Goal: Task Accomplishment & Management: Use online tool/utility

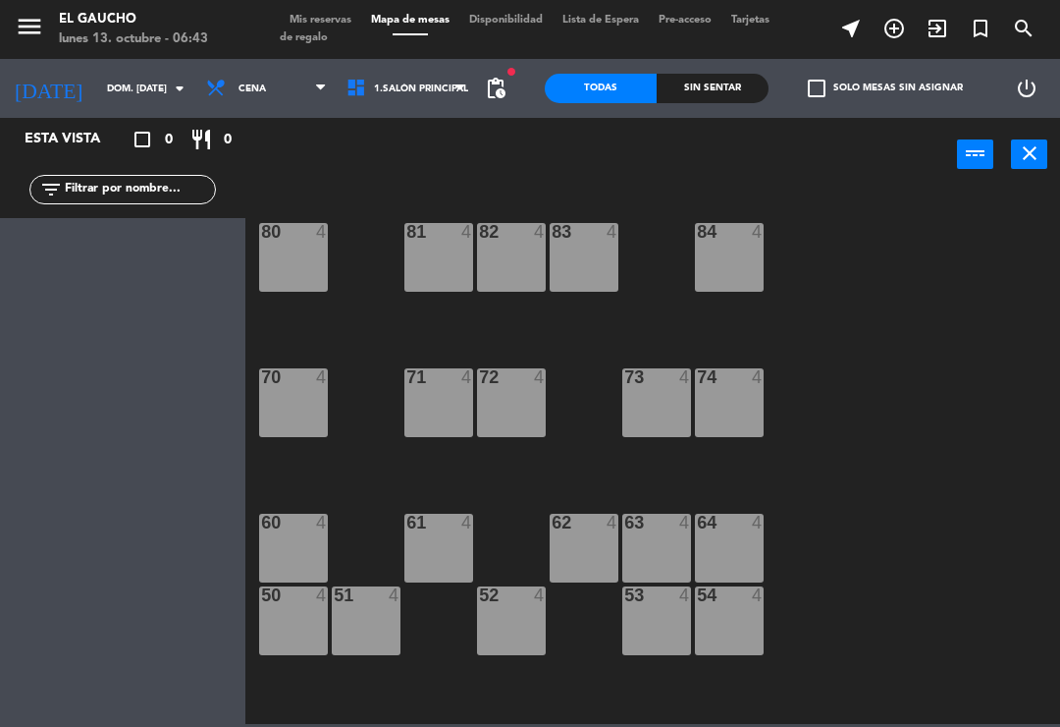
click at [140, 76] on input "dom. [DATE]" at bounding box center [164, 89] width 135 height 30
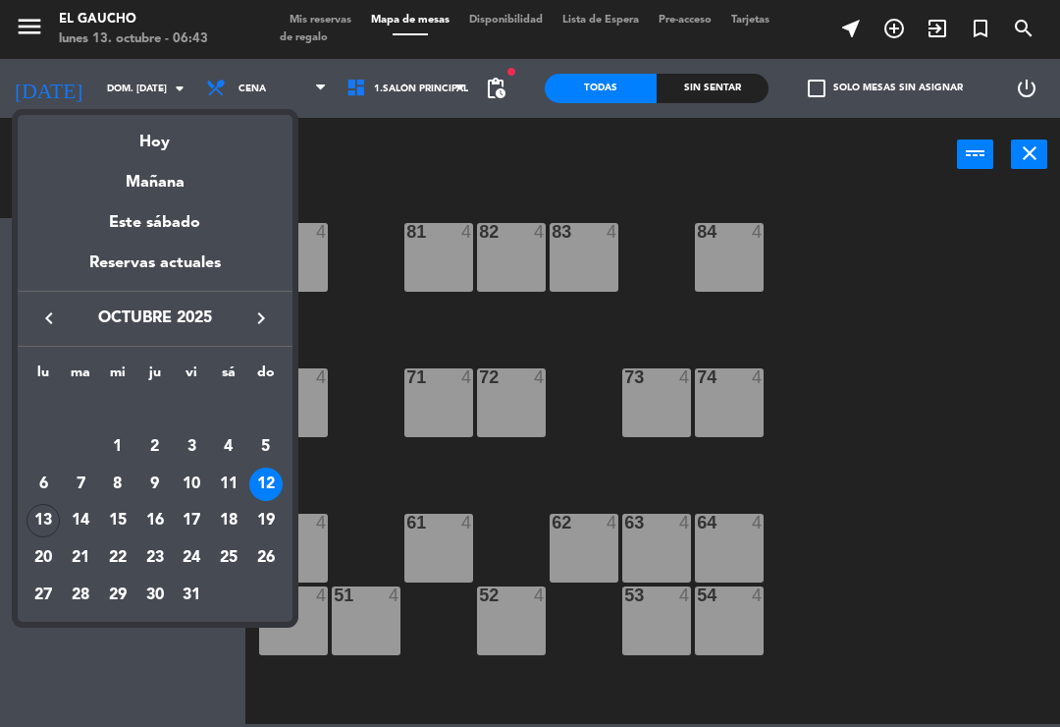
click at [37, 516] on div "13" at bounding box center [43, 520] width 33 height 33
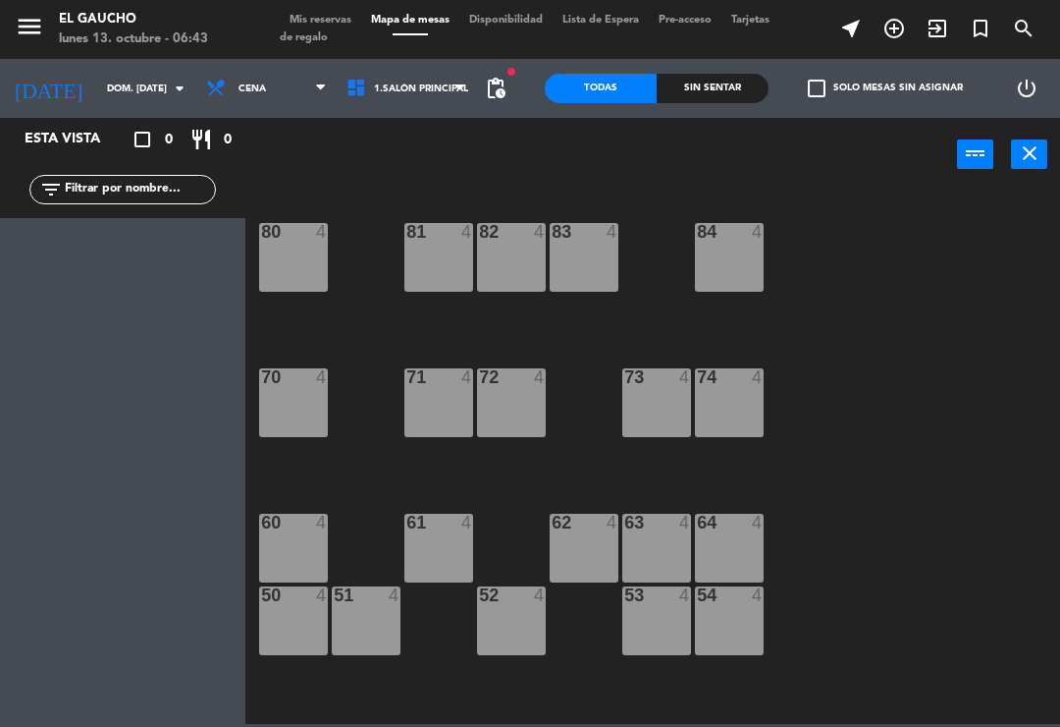
type input "lun. [DATE]"
click at [296, 75] on span "Cena" at bounding box center [266, 88] width 140 height 43
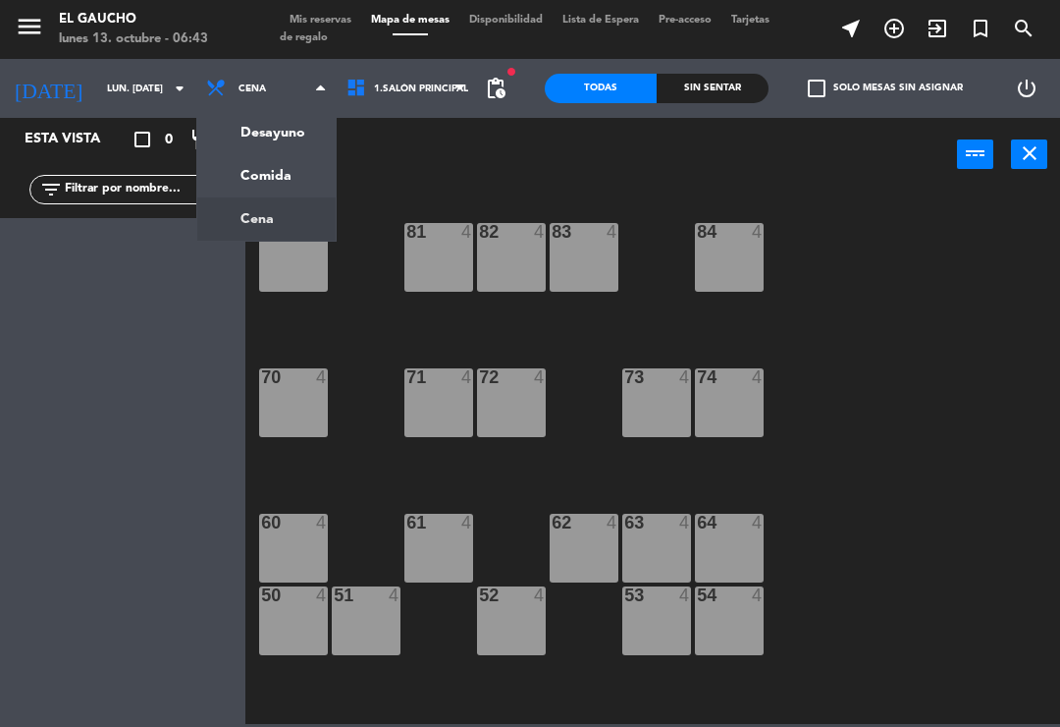
click at [272, 120] on ng-component "menu El Gaucho lunes 13. octubre - 06:43 Mis reservas Mapa de mesas Disponibili…" at bounding box center [530, 362] width 1060 height 724
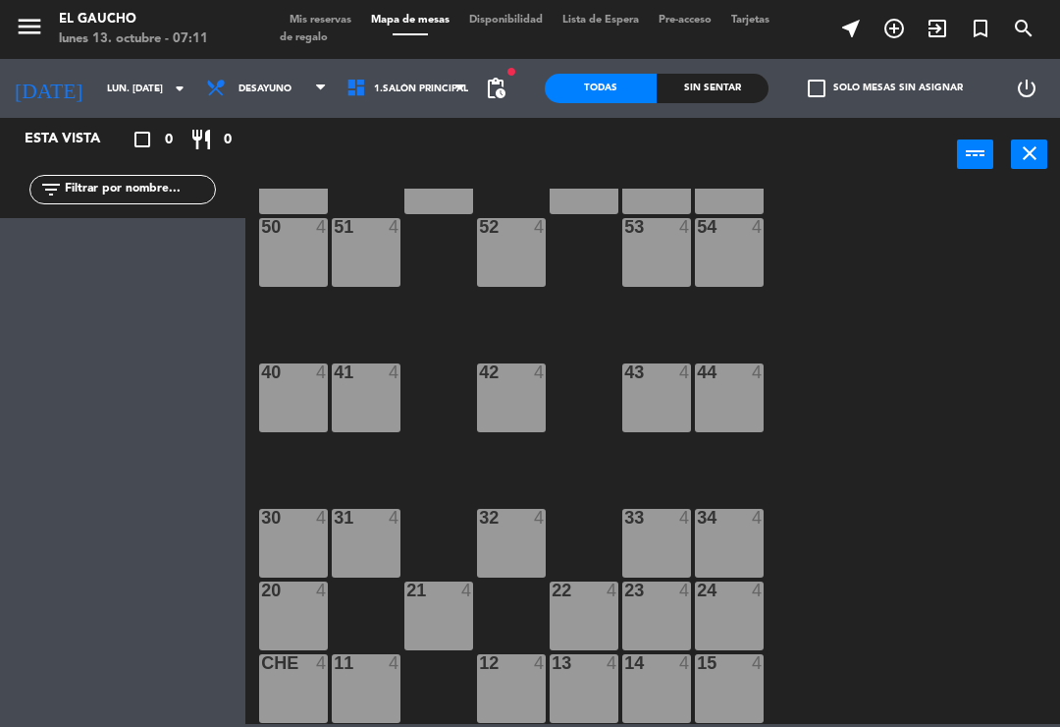
scroll to position [368, 0]
click at [497, 524] on div at bounding box center [512, 518] width 32 height 18
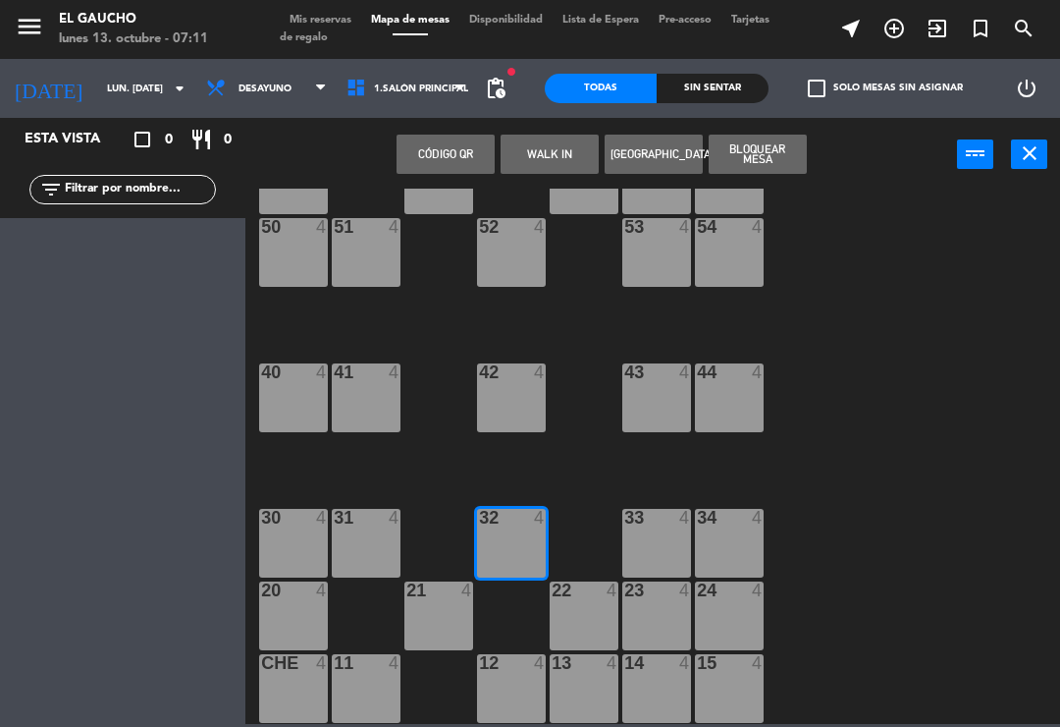
click at [577, 146] on button "WALK IN" at bounding box center [550, 154] width 98 height 39
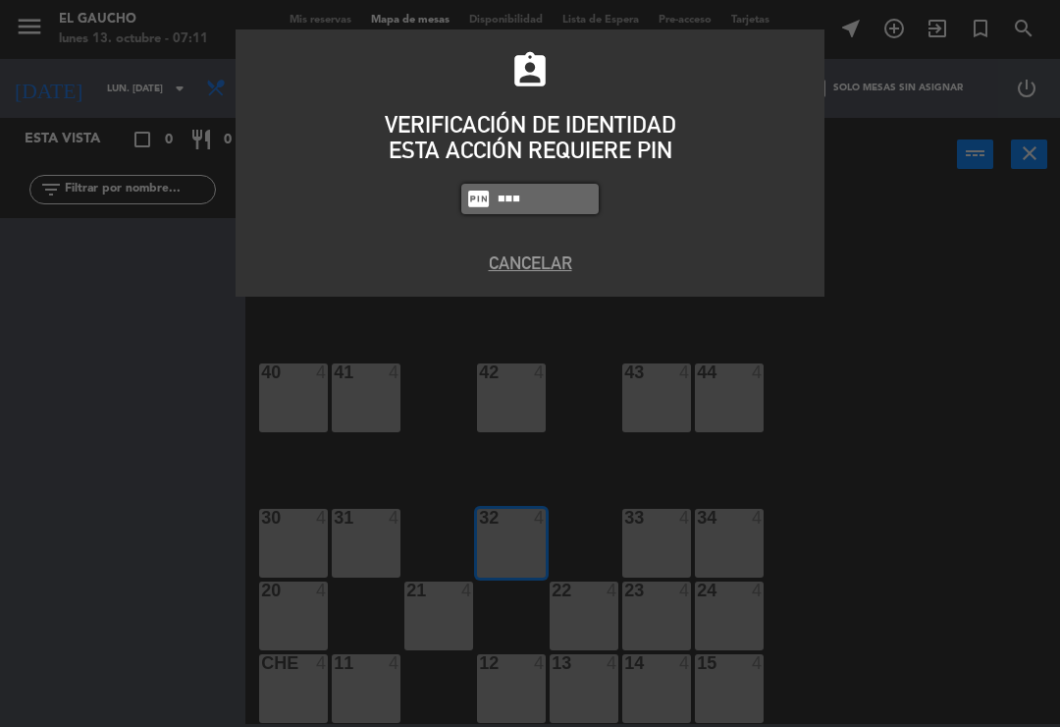
type input "0009"
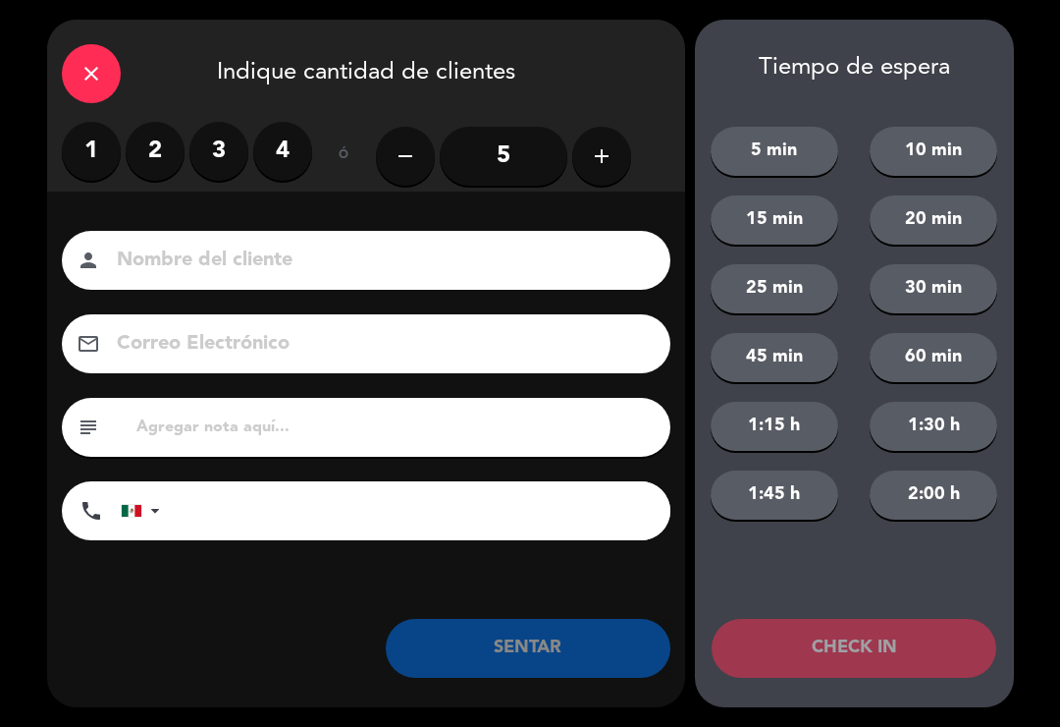
type input "C"
type input "Sra. [PERSON_NAME]"
click at [168, 160] on label "2" at bounding box center [155, 151] width 59 height 59
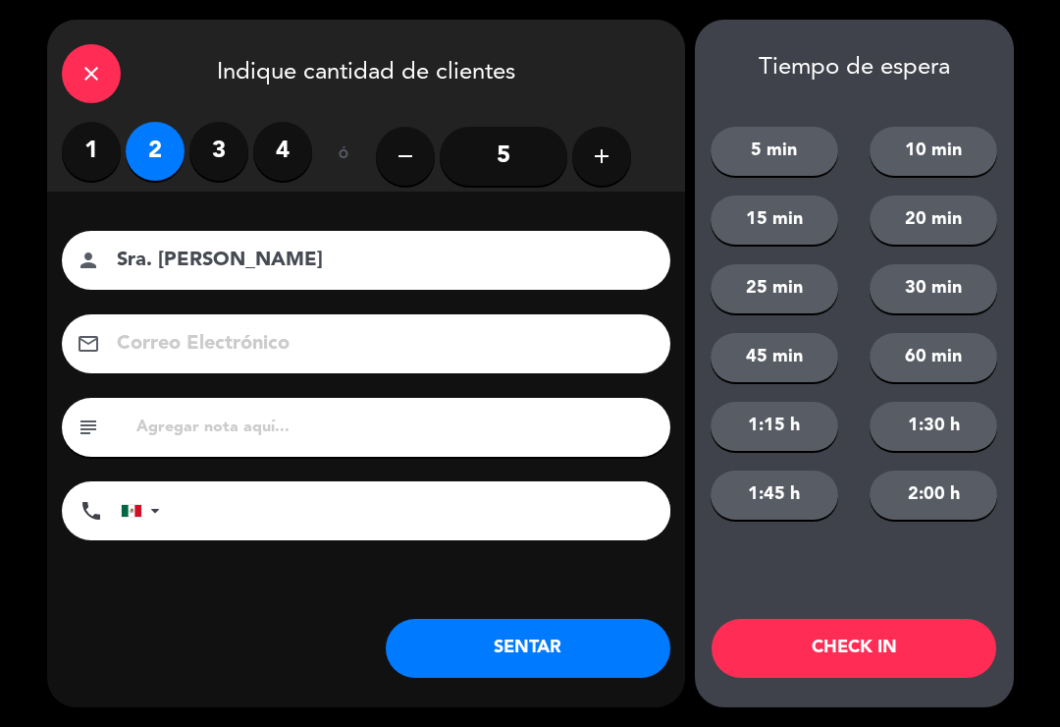
click at [561, 654] on button "SENTAR" at bounding box center [528, 648] width 285 height 59
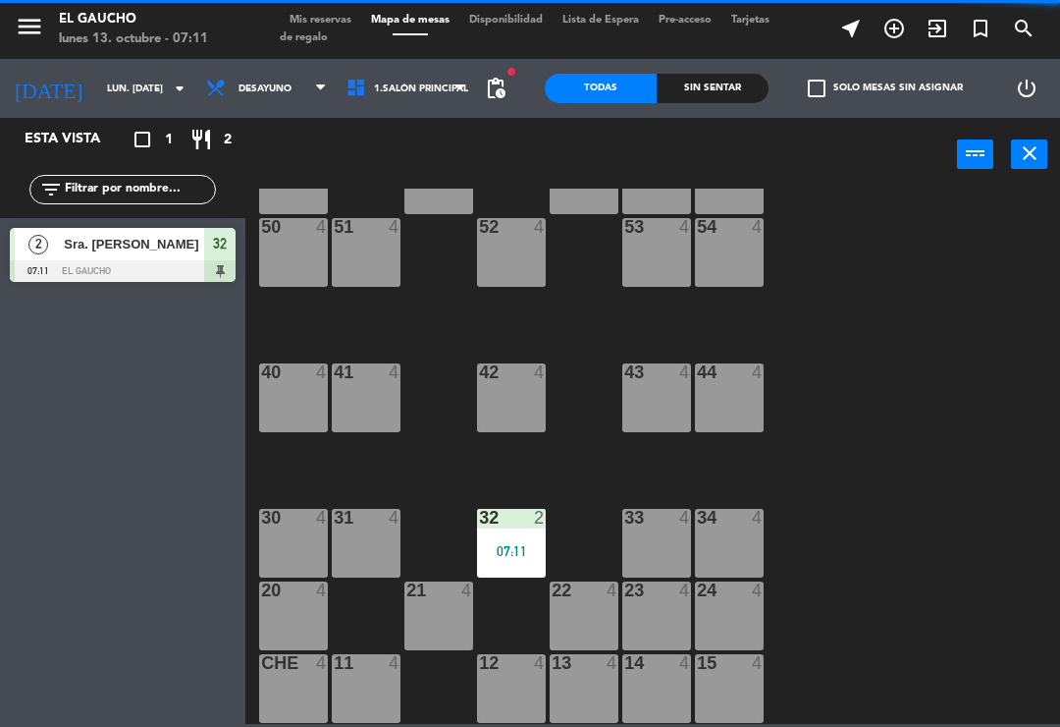
click at [638, 616] on div "23 4" at bounding box center [657, 615] width 69 height 69
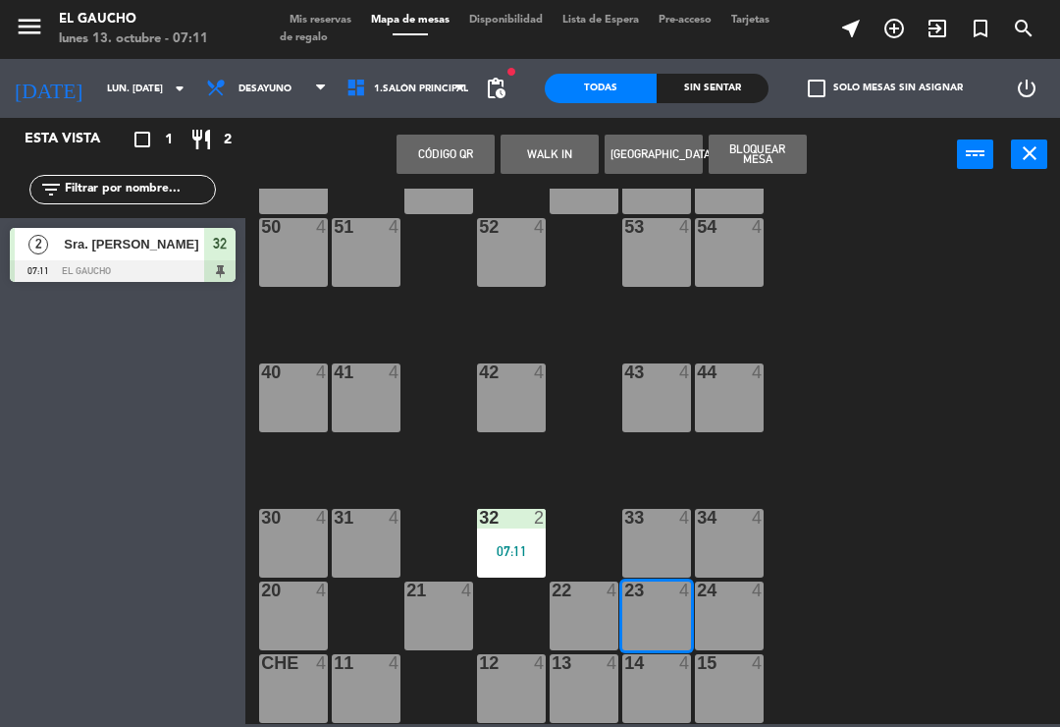
click at [97, 82] on input "lun. [DATE]" at bounding box center [164, 89] width 135 height 30
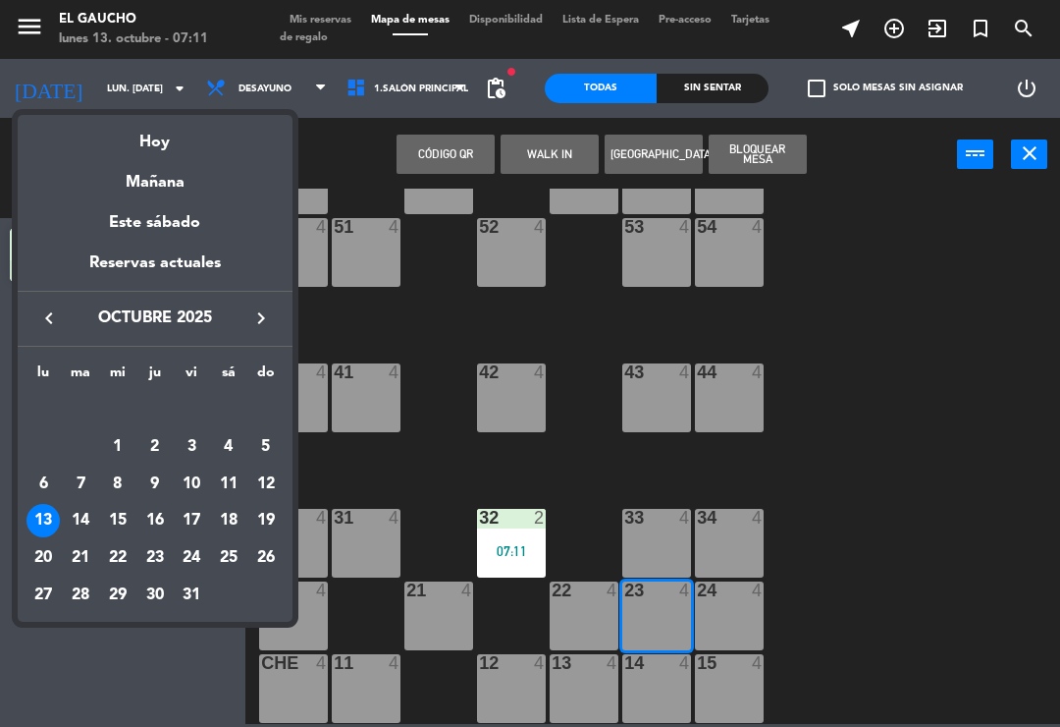
click at [186, 474] on div "10" at bounding box center [191, 483] width 33 height 33
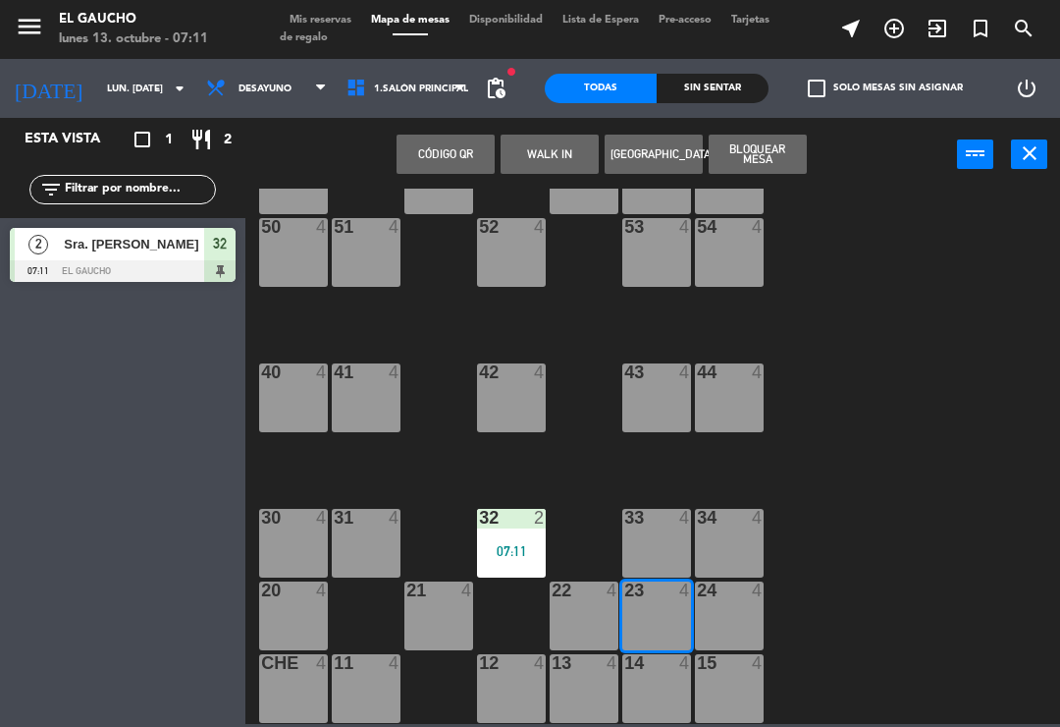
type input "vie. [DATE]"
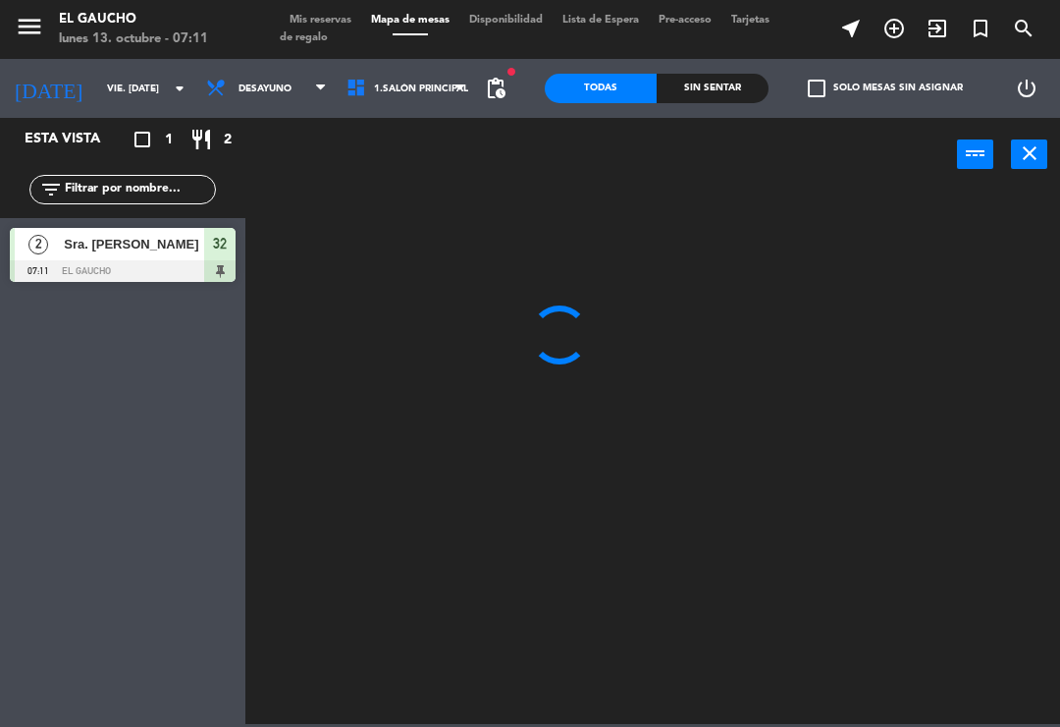
scroll to position [0, 0]
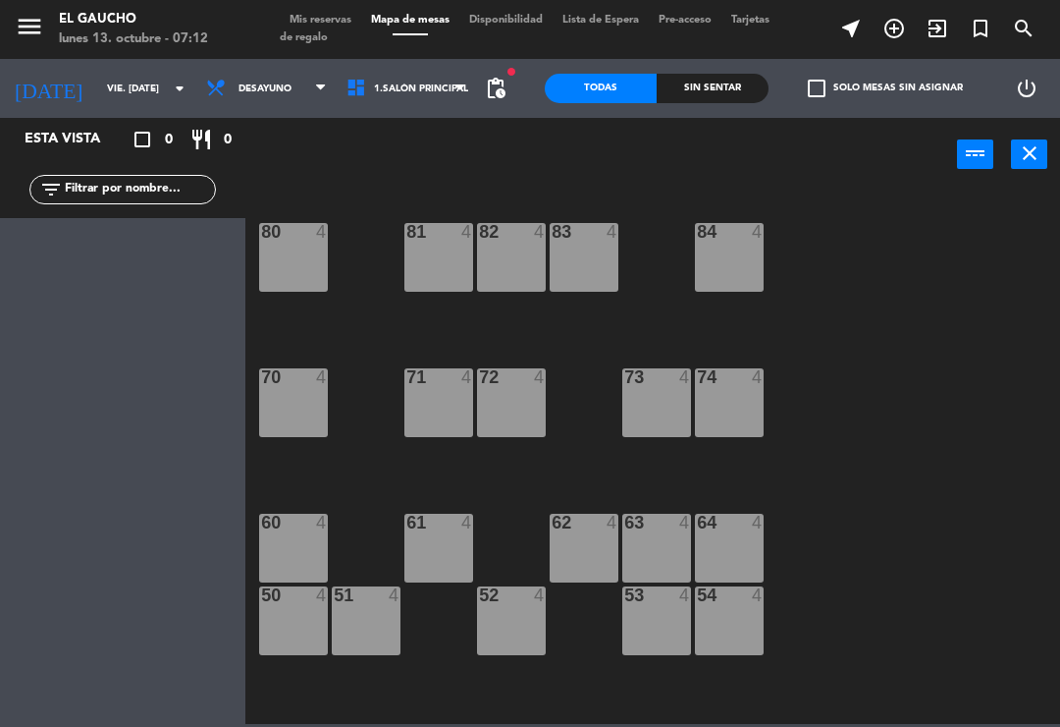
click at [314, 15] on span "Mis reservas" at bounding box center [320, 20] width 81 height 11
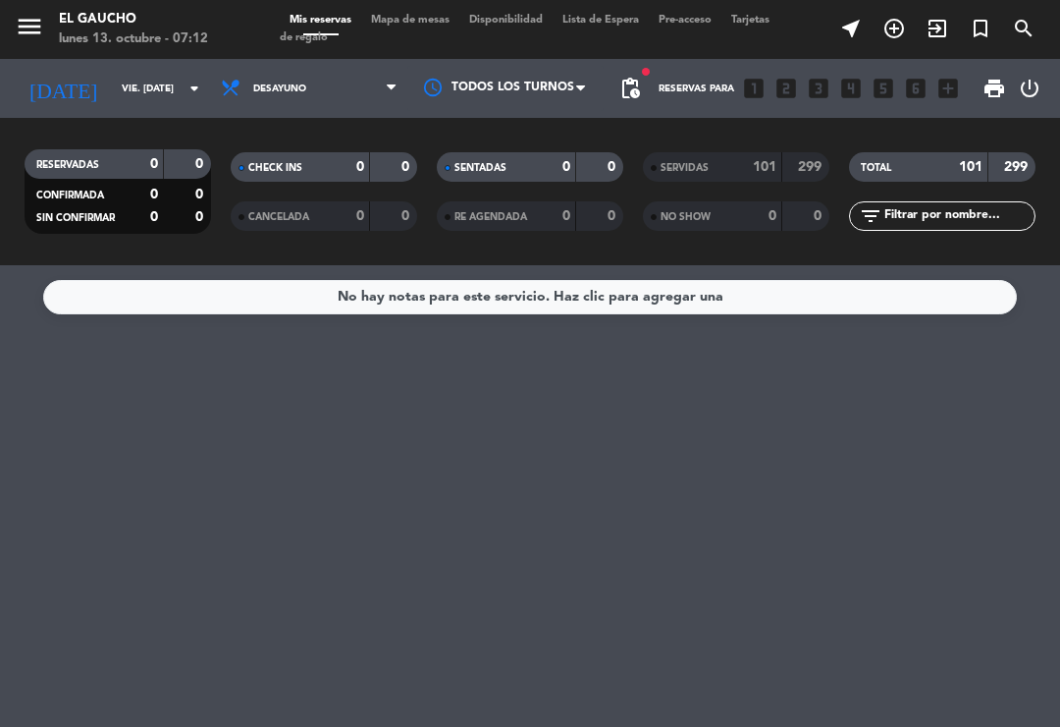
click at [112, 75] on input "vie. [DATE]" at bounding box center [179, 89] width 135 height 30
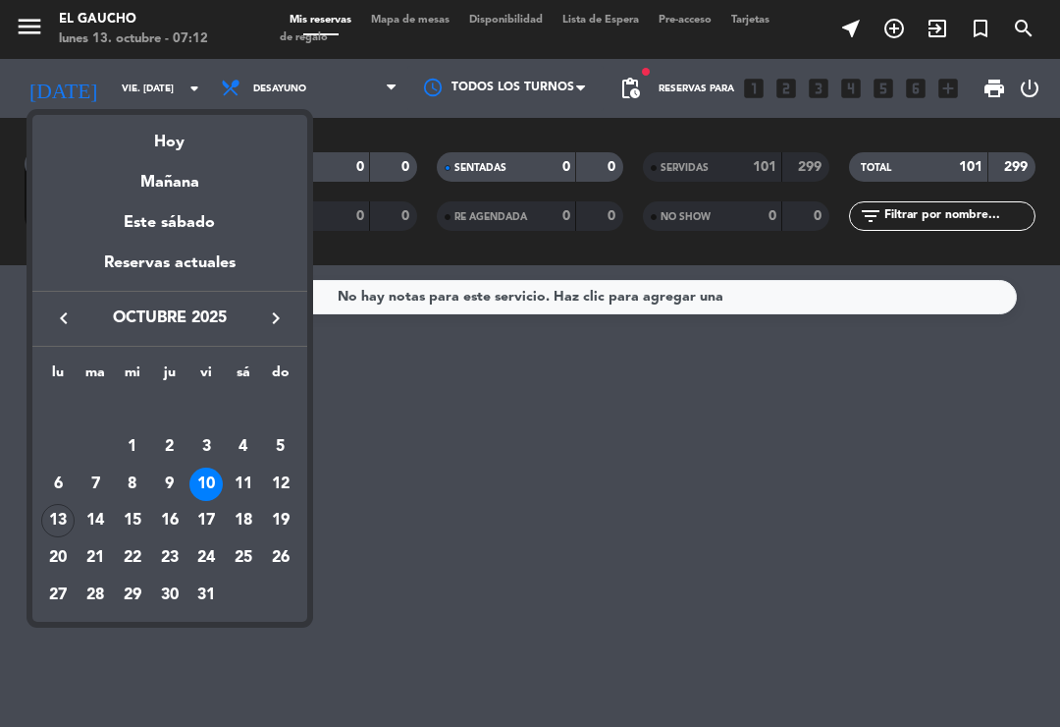
click at [198, 481] on div "10" at bounding box center [206, 483] width 33 height 33
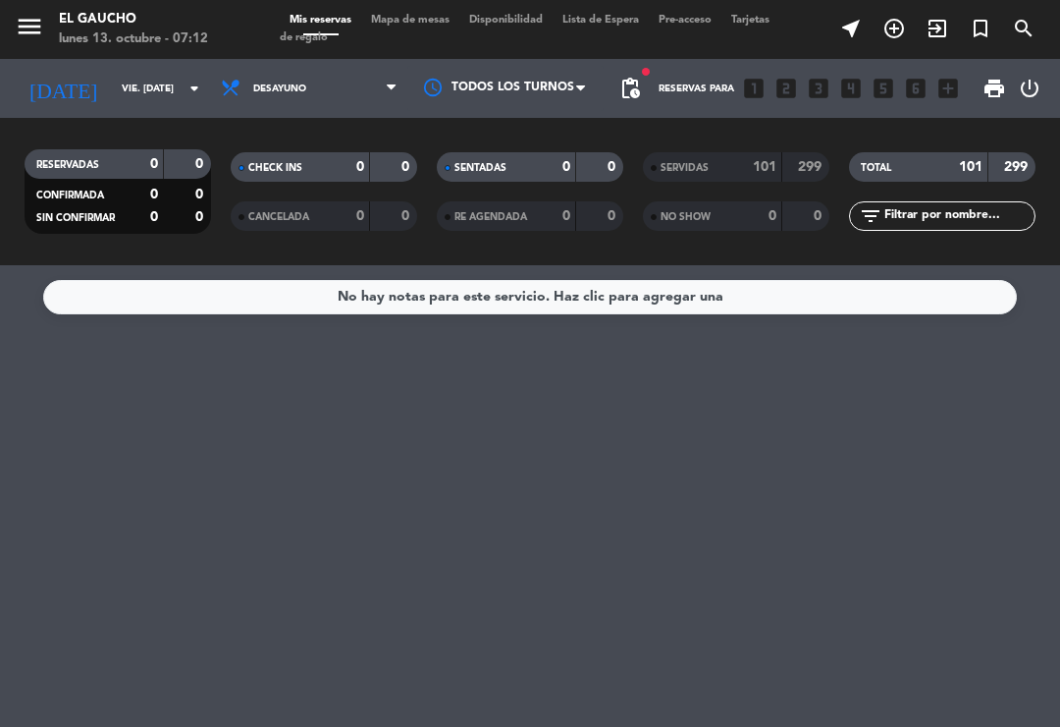
click at [777, 153] on div "SERVIDAS 101 299" at bounding box center [736, 166] width 187 height 29
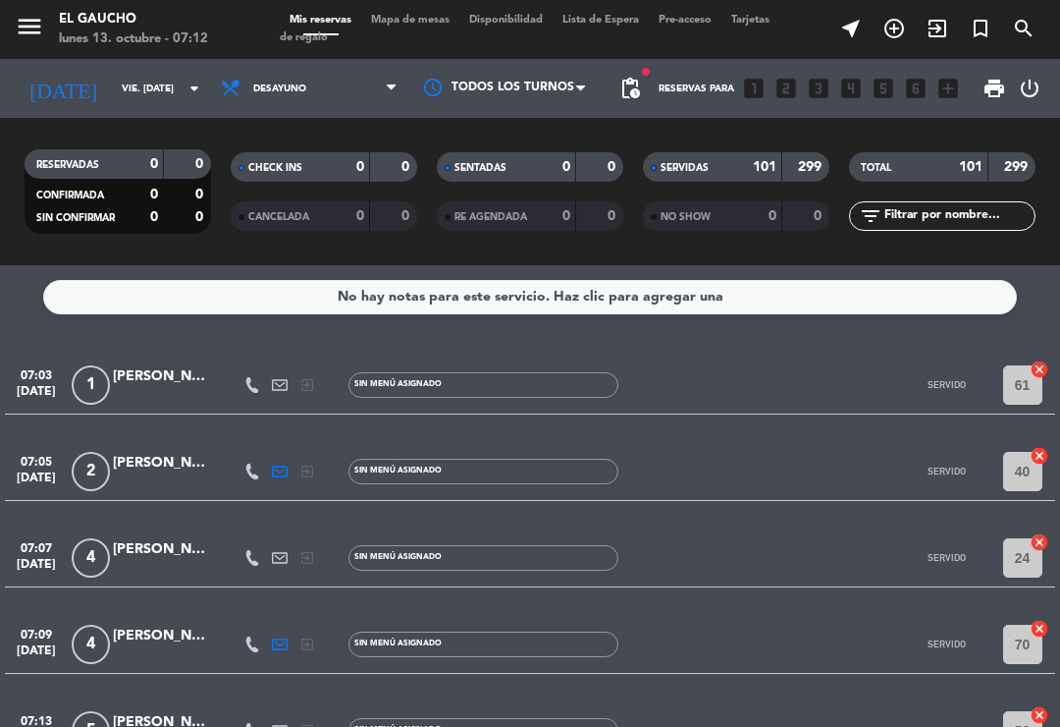
click at [163, 396] on div at bounding box center [162, 396] width 98 height 16
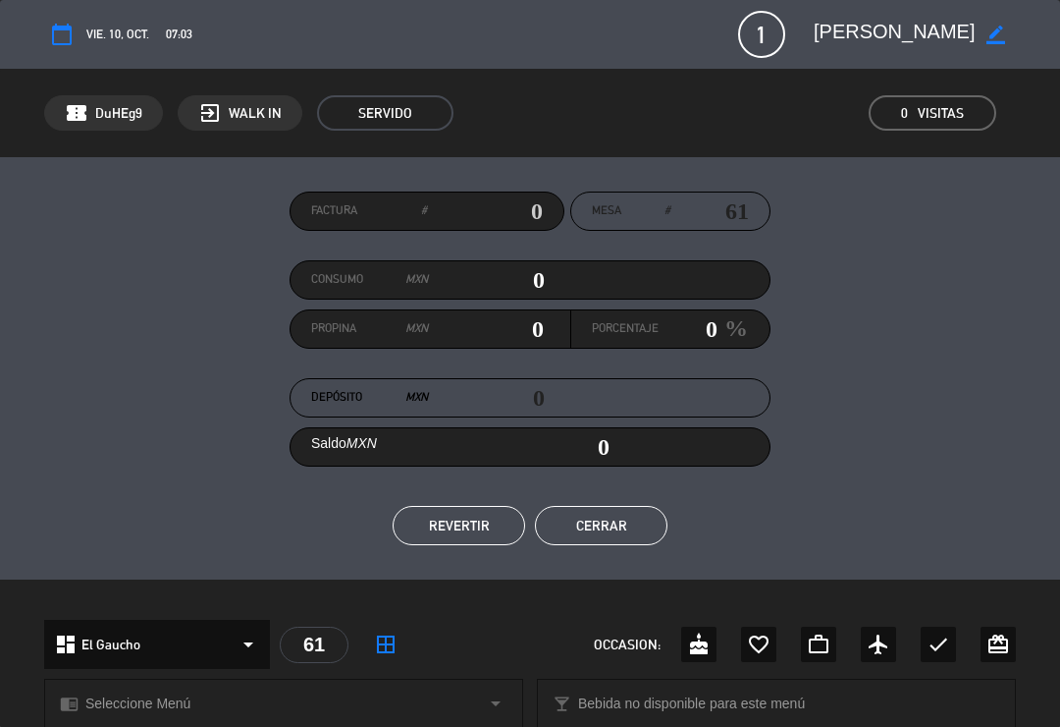
click at [571, 519] on button "Cerrar" at bounding box center [601, 525] width 133 height 39
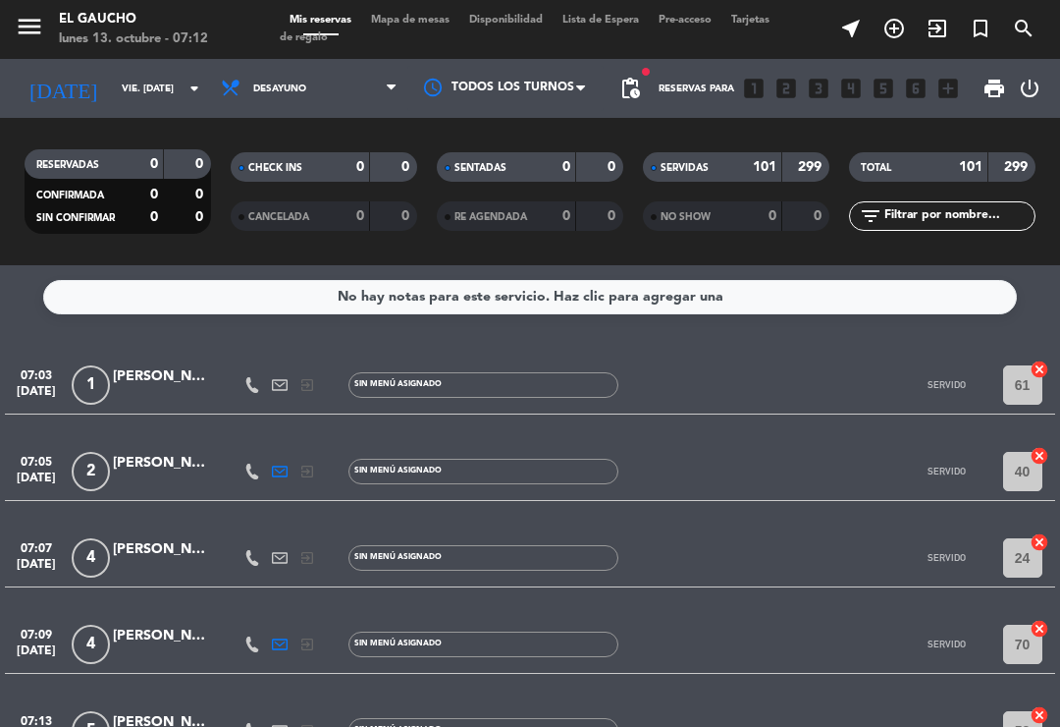
click at [61, 560] on span "[DATE]" at bounding box center [36, 569] width 49 height 23
click at [153, 560] on div "Creada: [DATE]" at bounding box center [136, 557] width 123 height 34
click at [141, 541] on div "[PERSON_NAME]" at bounding box center [162, 549] width 98 height 23
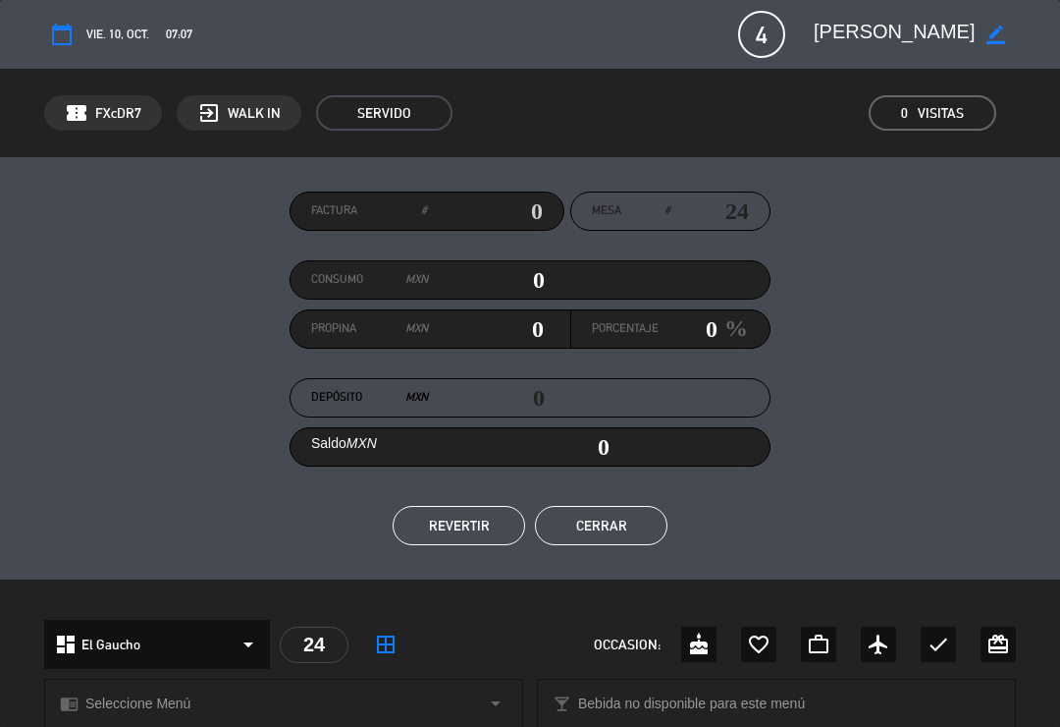
click at [606, 537] on button "Cerrar" at bounding box center [601, 525] width 133 height 39
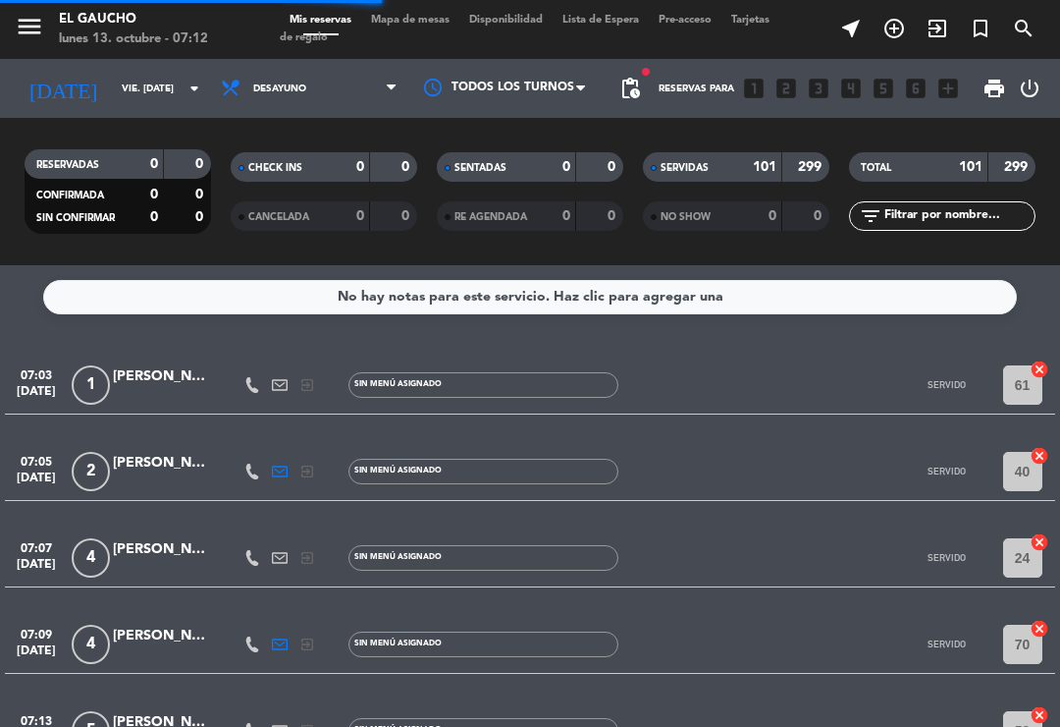
click at [397, 17] on span "Mapa de mesas" at bounding box center [410, 20] width 98 height 11
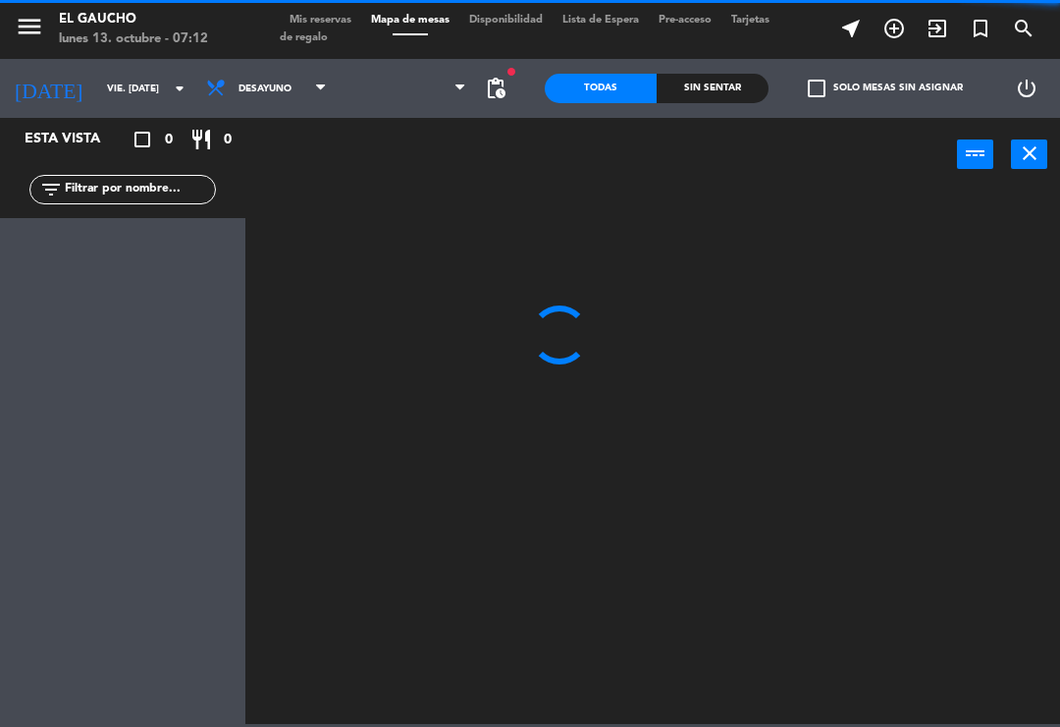
click at [97, 86] on input "vie. [DATE]" at bounding box center [164, 89] width 135 height 30
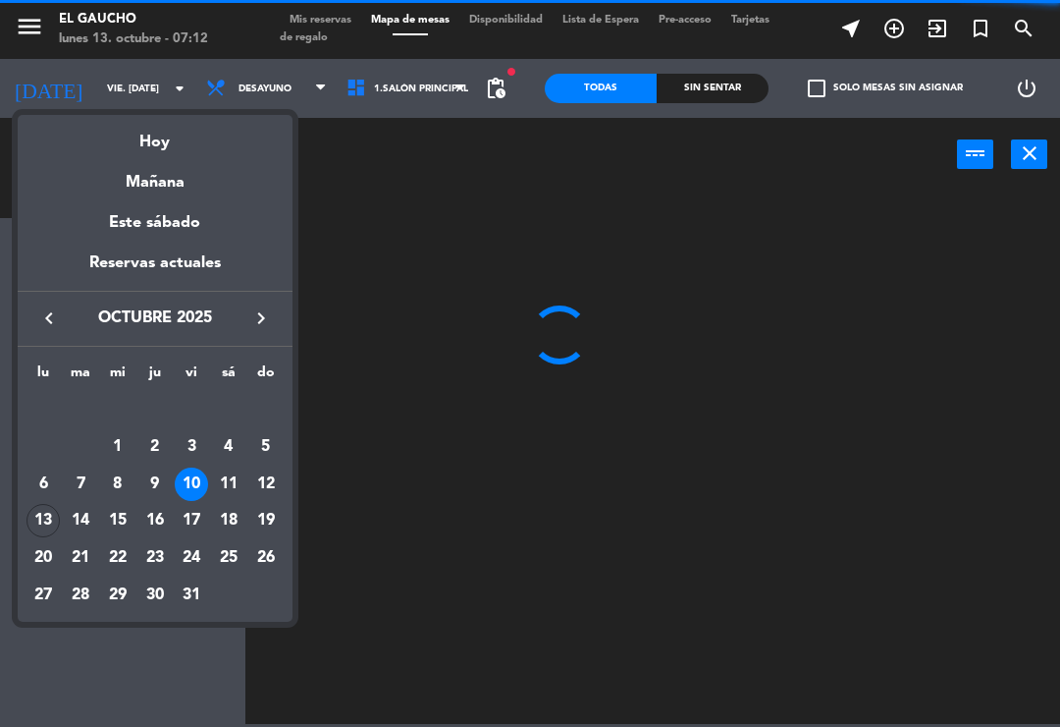
click at [157, 138] on div "Hoy" at bounding box center [155, 135] width 275 height 40
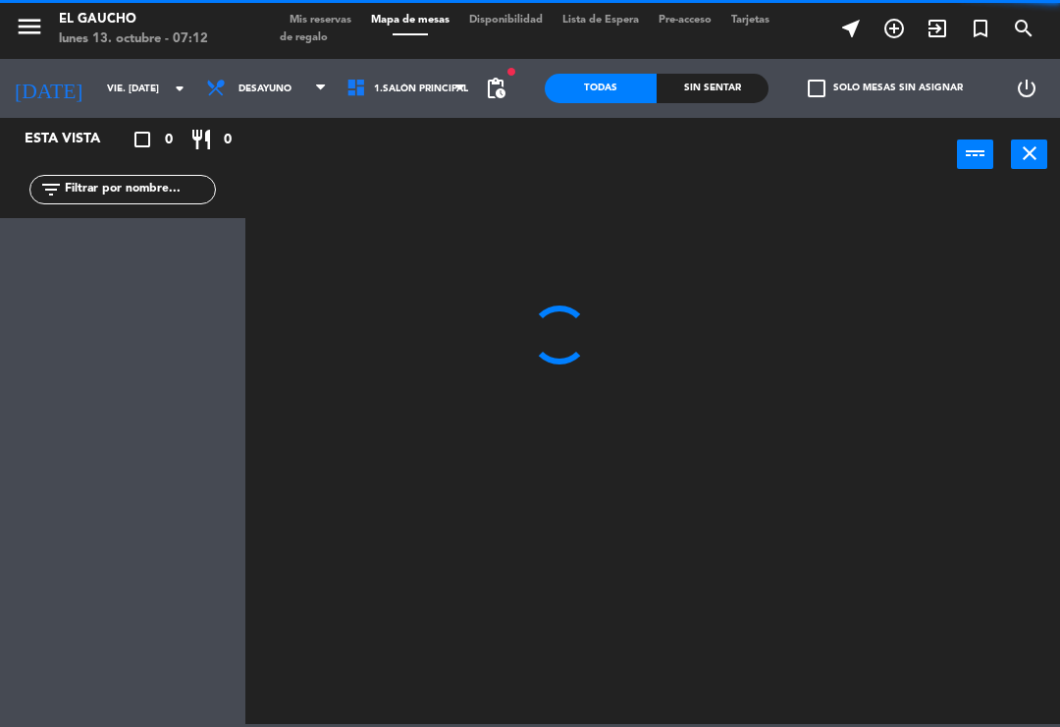
type input "lun. [DATE]"
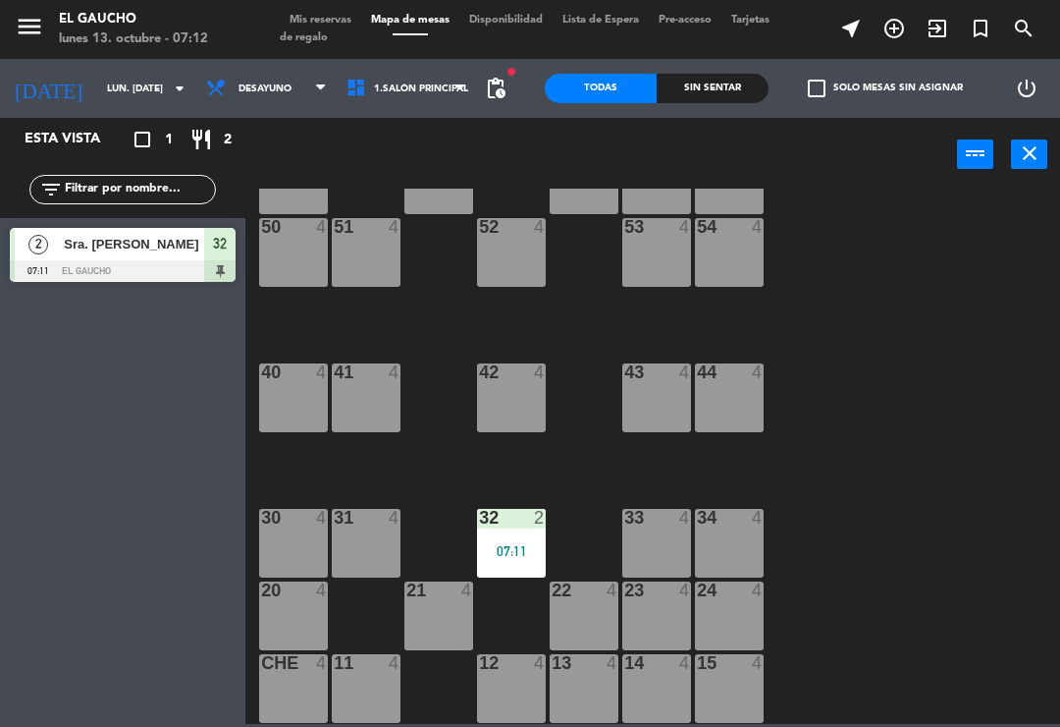
scroll to position [368, 0]
click at [657, 595] on div at bounding box center [657, 590] width 32 height 18
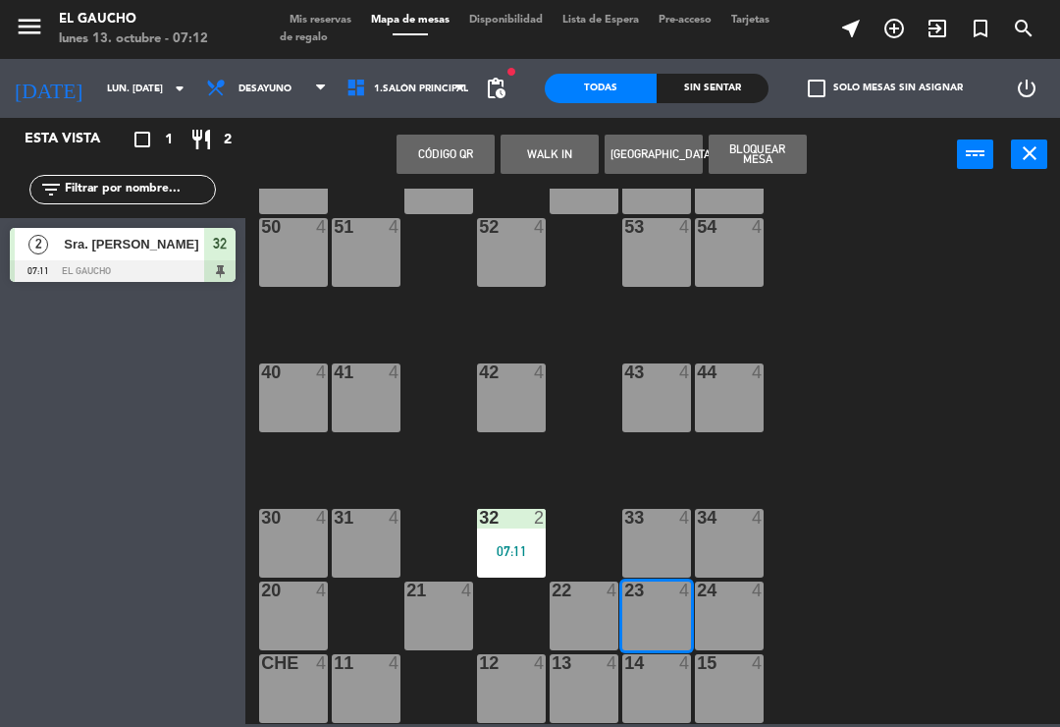
click at [735, 618] on div "24 4" at bounding box center [729, 615] width 69 height 69
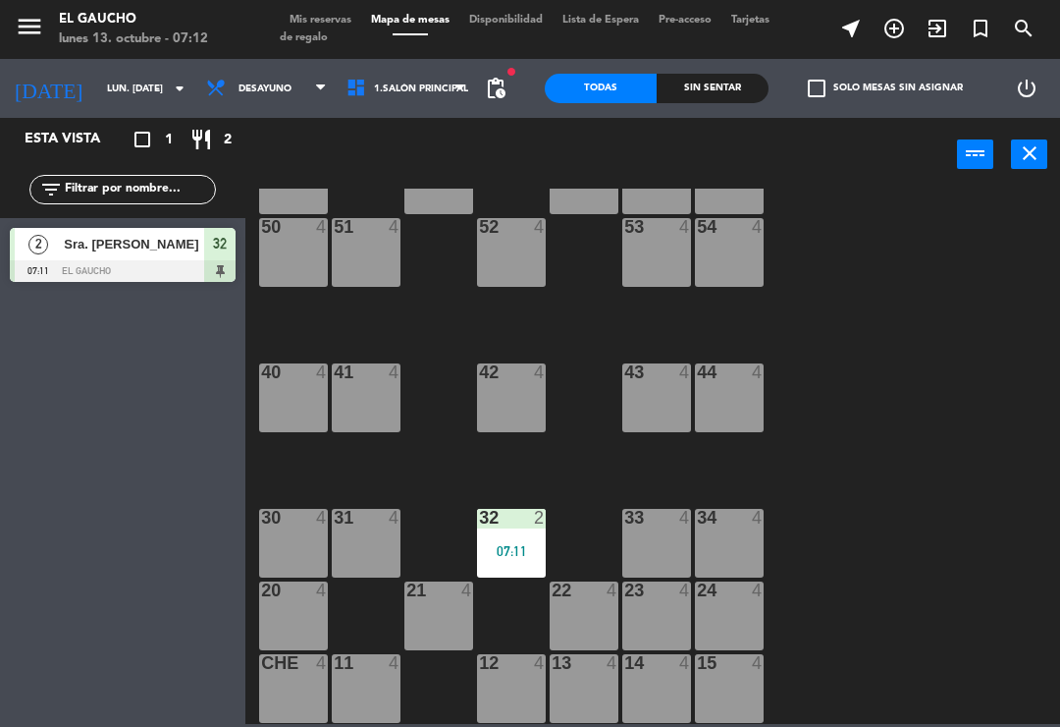
click at [943, 436] on div "84 4 80 4 83 4 82 4 81 4 70 4 71 4 72 4 73 4 74 4 63 4 62 4 61 4 60 4 64 4 54 4…" at bounding box center [658, 456] width 804 height 535
click at [738, 598] on div at bounding box center [730, 590] width 32 height 18
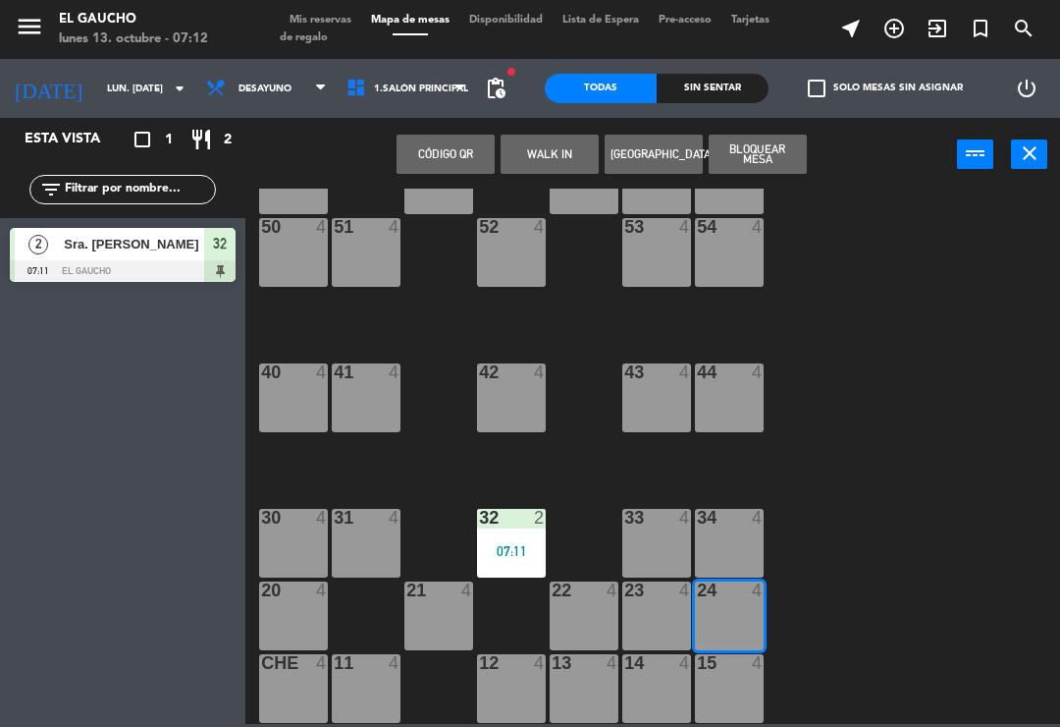
click at [569, 173] on button "WALK IN" at bounding box center [550, 154] width 98 height 39
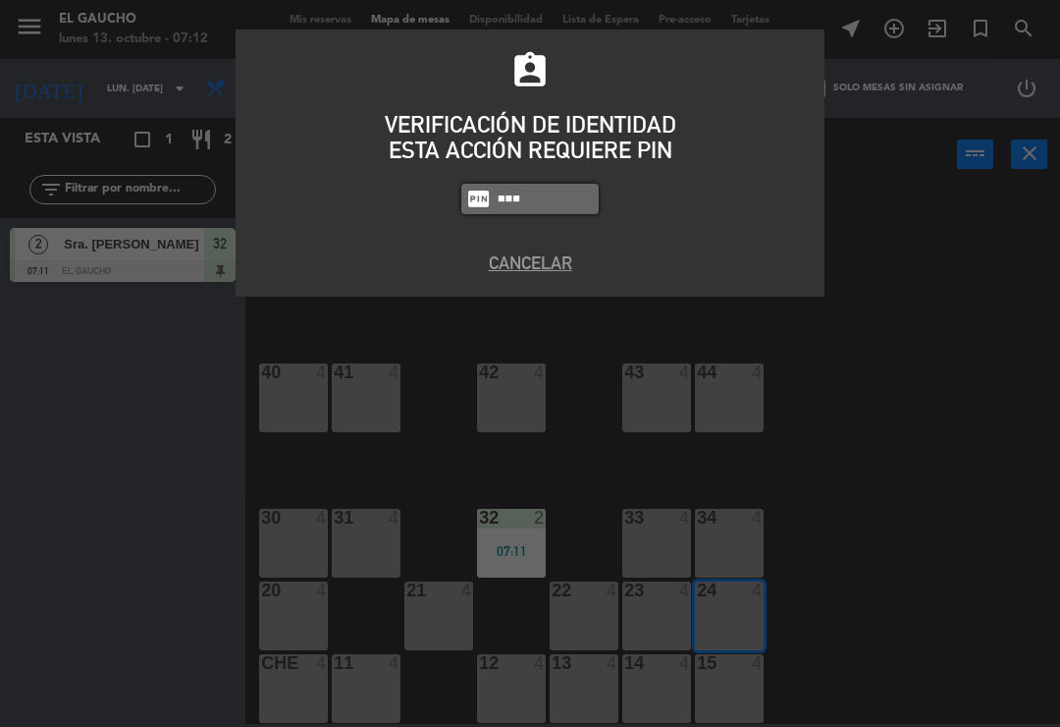
type input "0009"
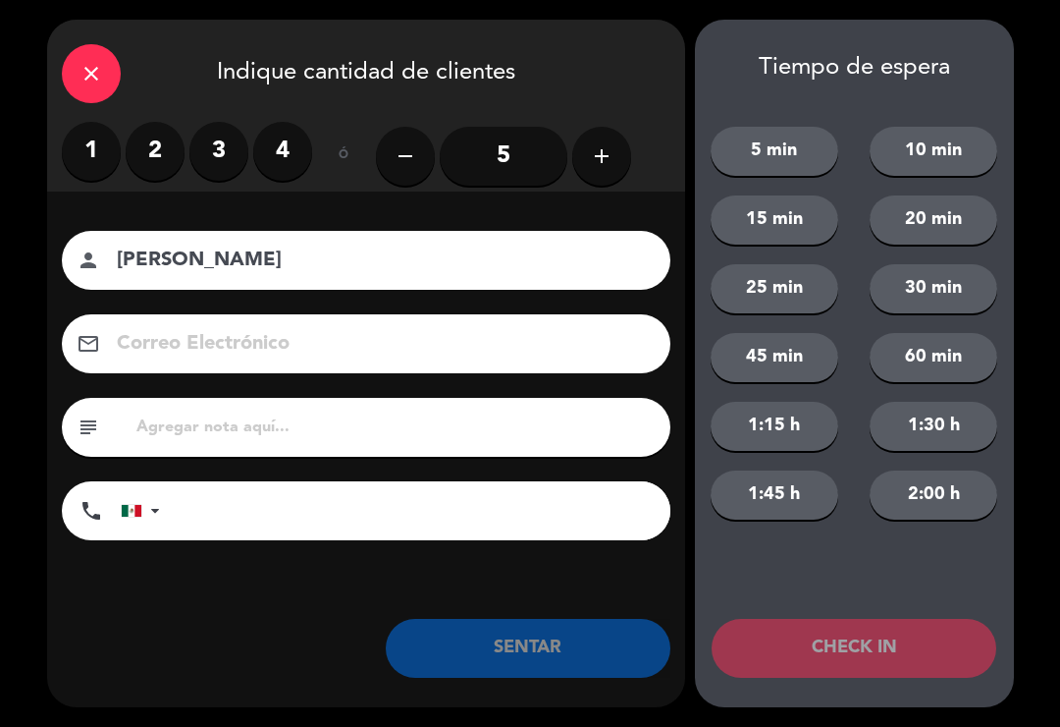
type input "[PERSON_NAME]"
click at [261, 109] on div "close Indique cantidad de clientes" at bounding box center [366, 71] width 638 height 102
click at [269, 152] on label "4" at bounding box center [282, 151] width 59 height 59
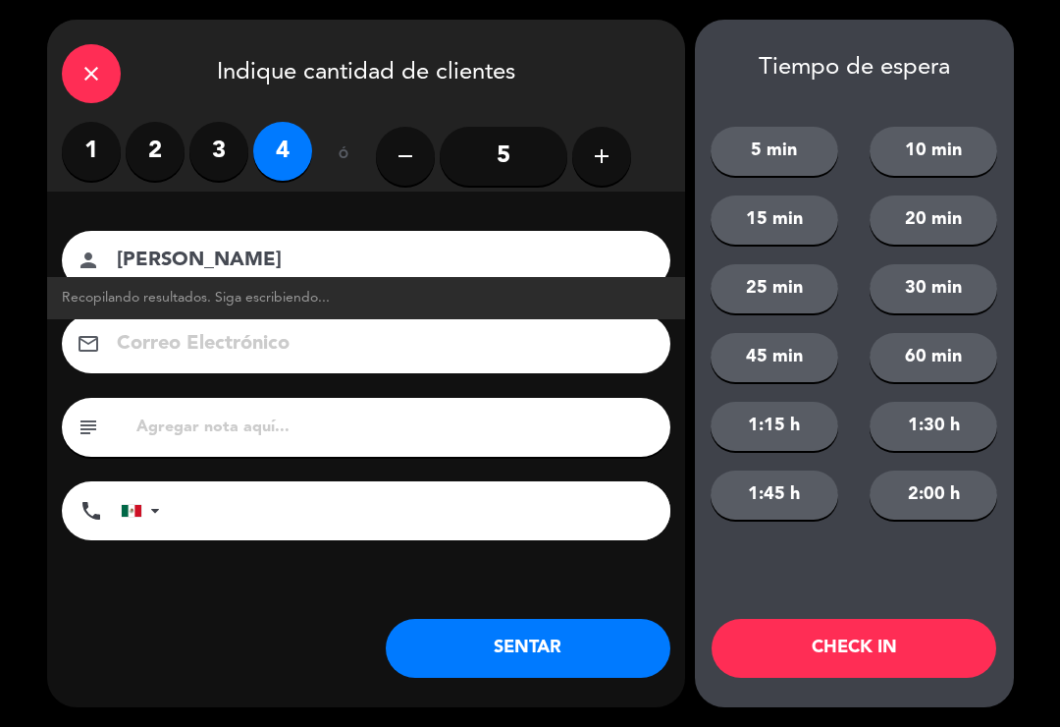
click at [487, 650] on button "SENTAR" at bounding box center [528, 648] width 285 height 59
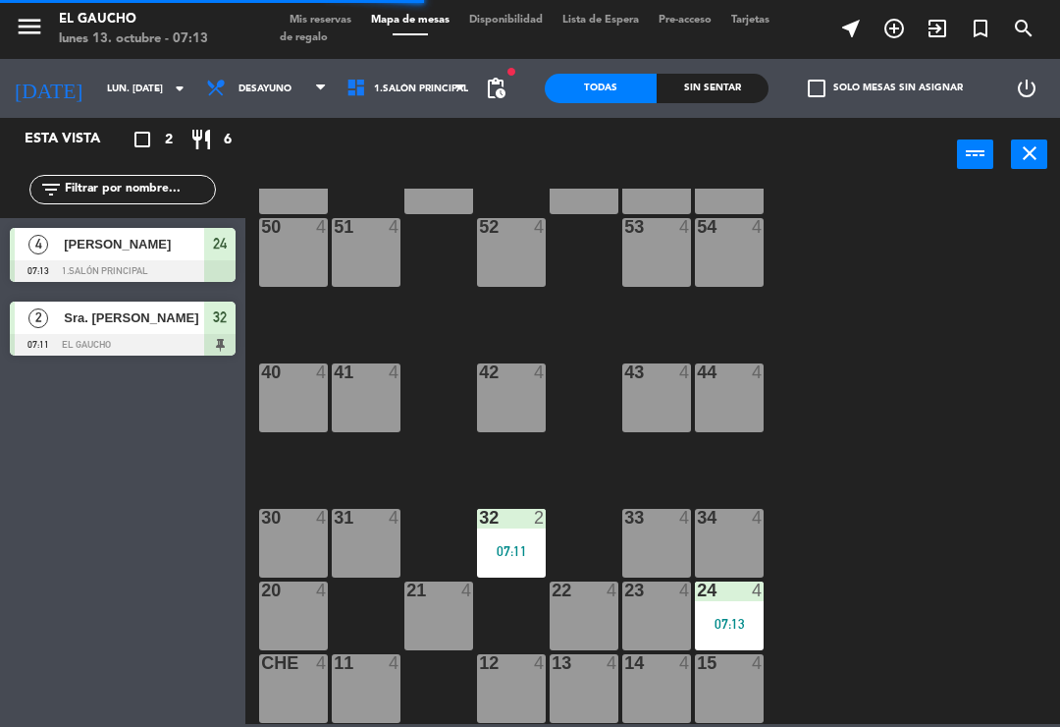
click at [436, 597] on div at bounding box center [439, 590] width 32 height 18
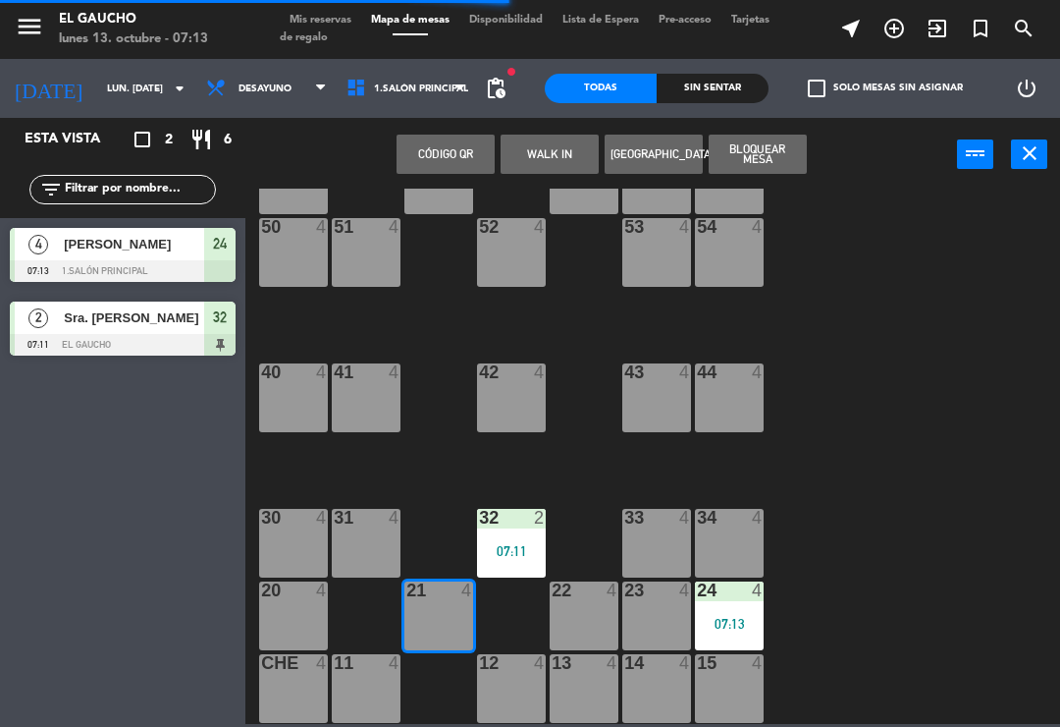
click at [539, 149] on button "WALK IN" at bounding box center [550, 154] width 98 height 39
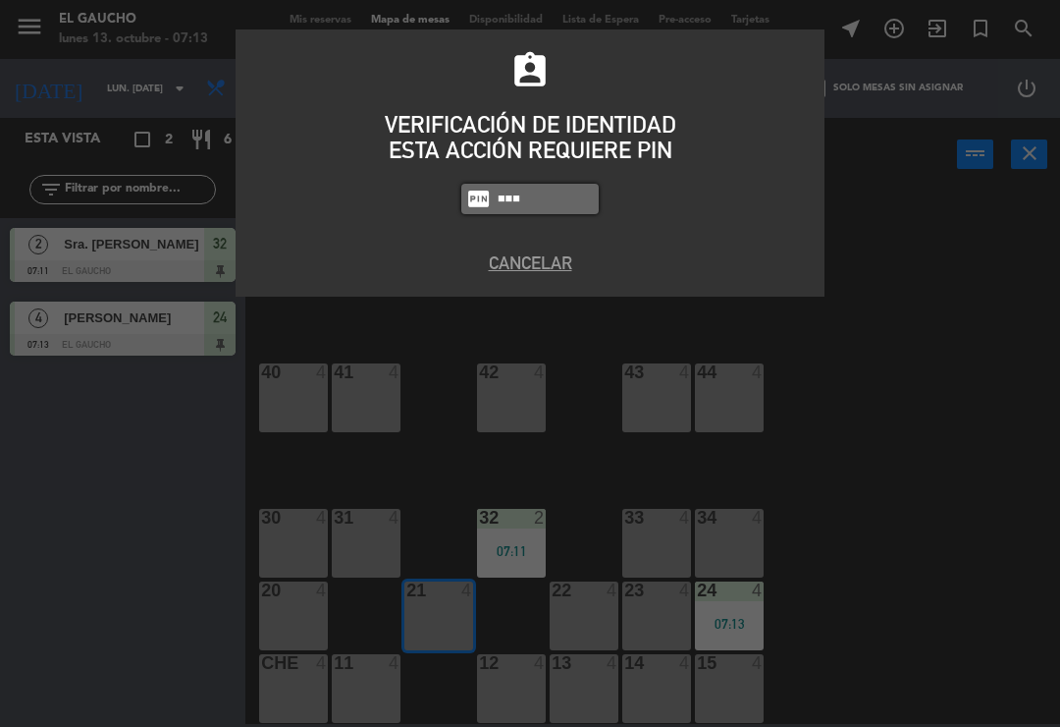
type input "0009"
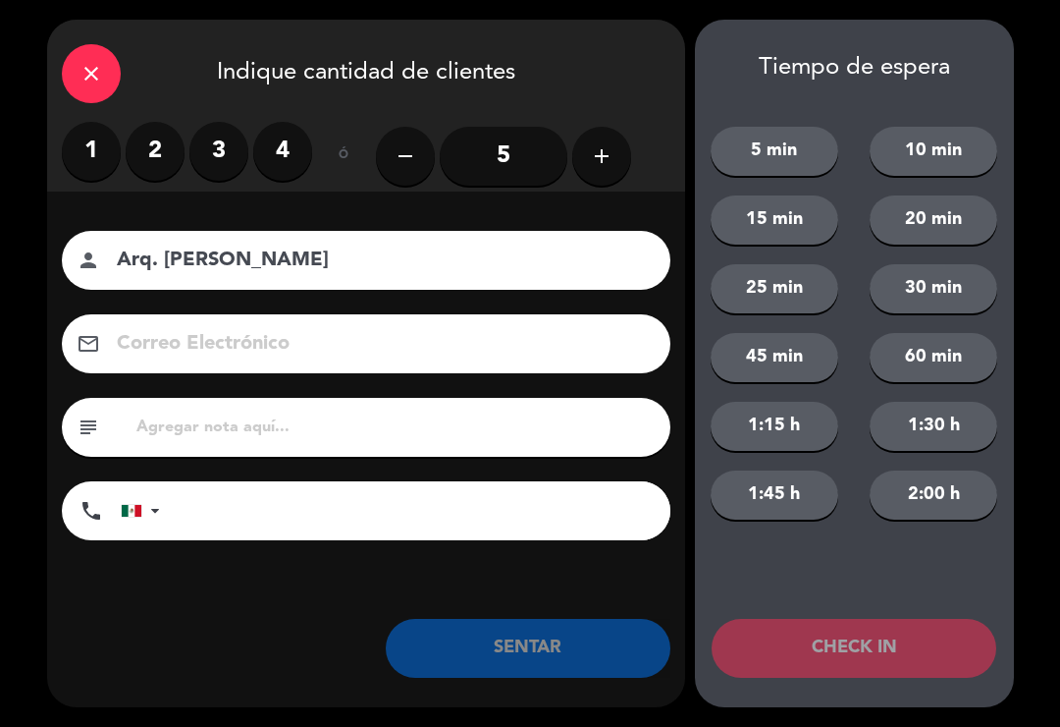
click at [145, 136] on label "2" at bounding box center [155, 151] width 59 height 59
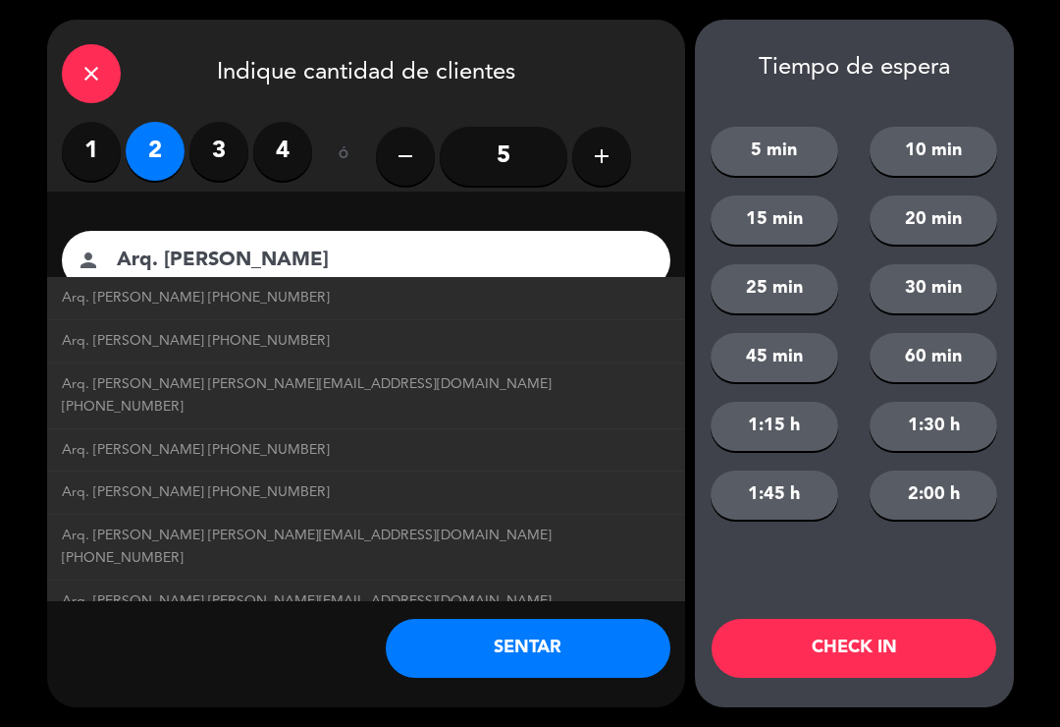
click at [288, 303] on span "Arq. [PERSON_NAME] [PHONE_NUMBER]" at bounding box center [196, 298] width 268 height 23
type input "Arq. [PERSON_NAME]"
type input "[PHONE_NUMBER]"
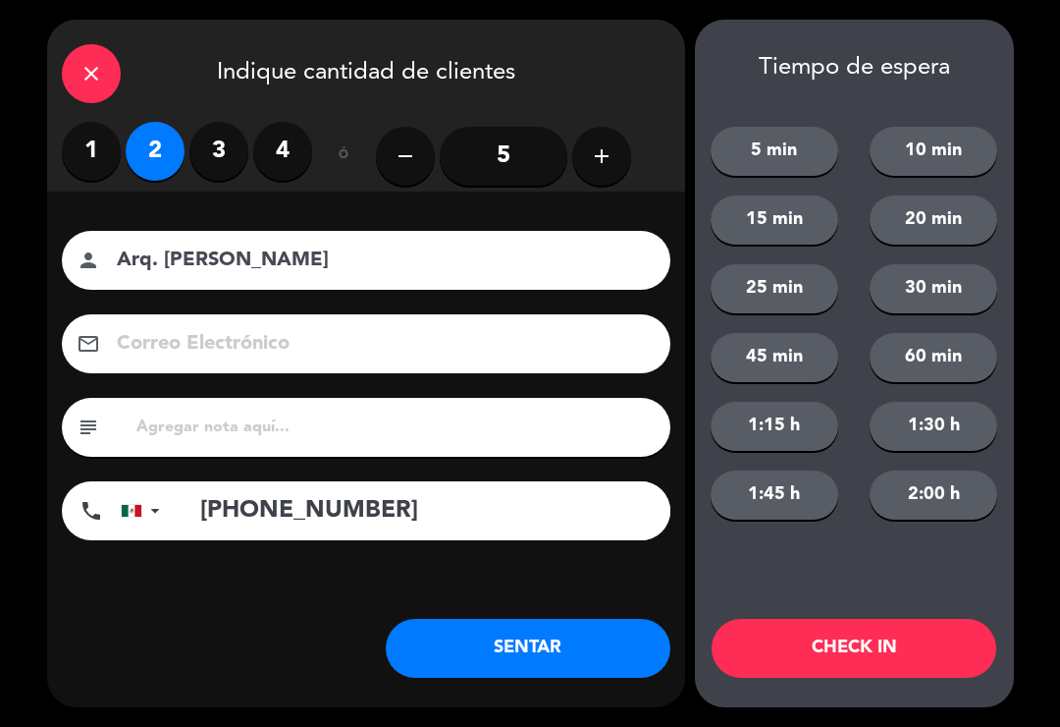
click at [518, 653] on button "SENTAR" at bounding box center [528, 648] width 285 height 59
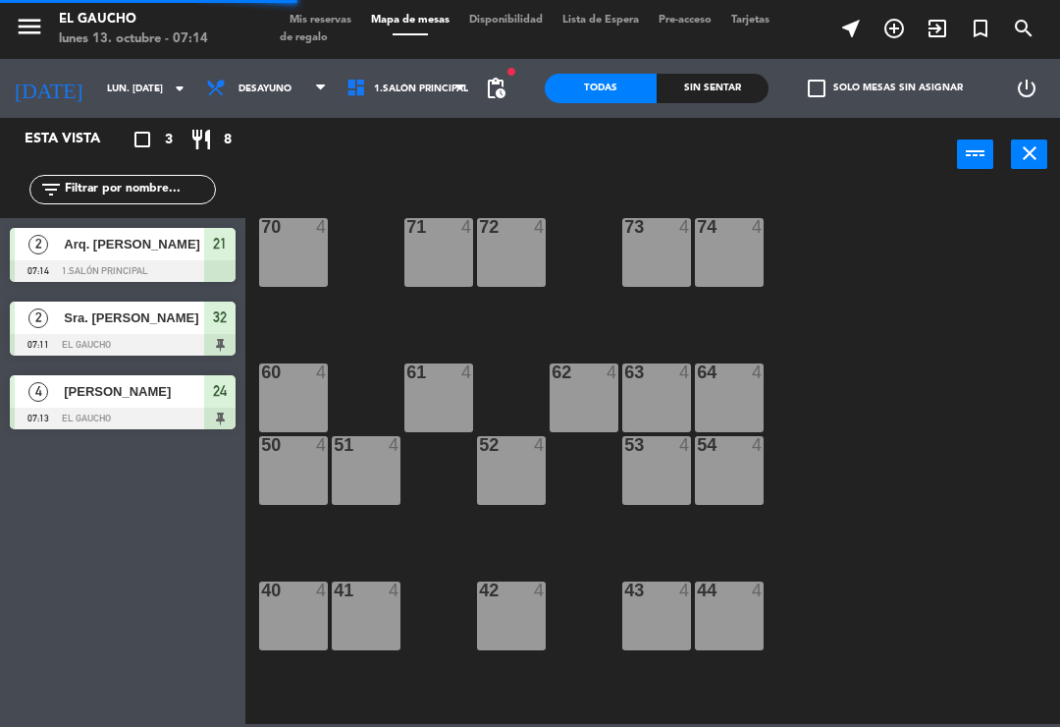
scroll to position [110, 0]
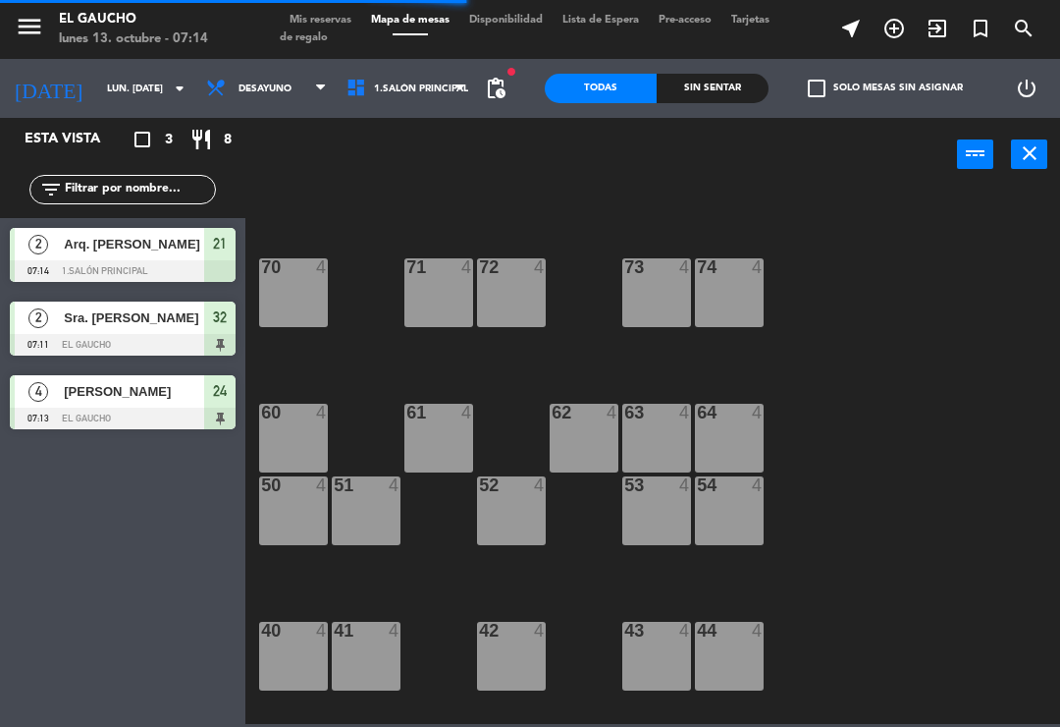
click at [426, 446] on div "61 4" at bounding box center [439, 438] width 69 height 69
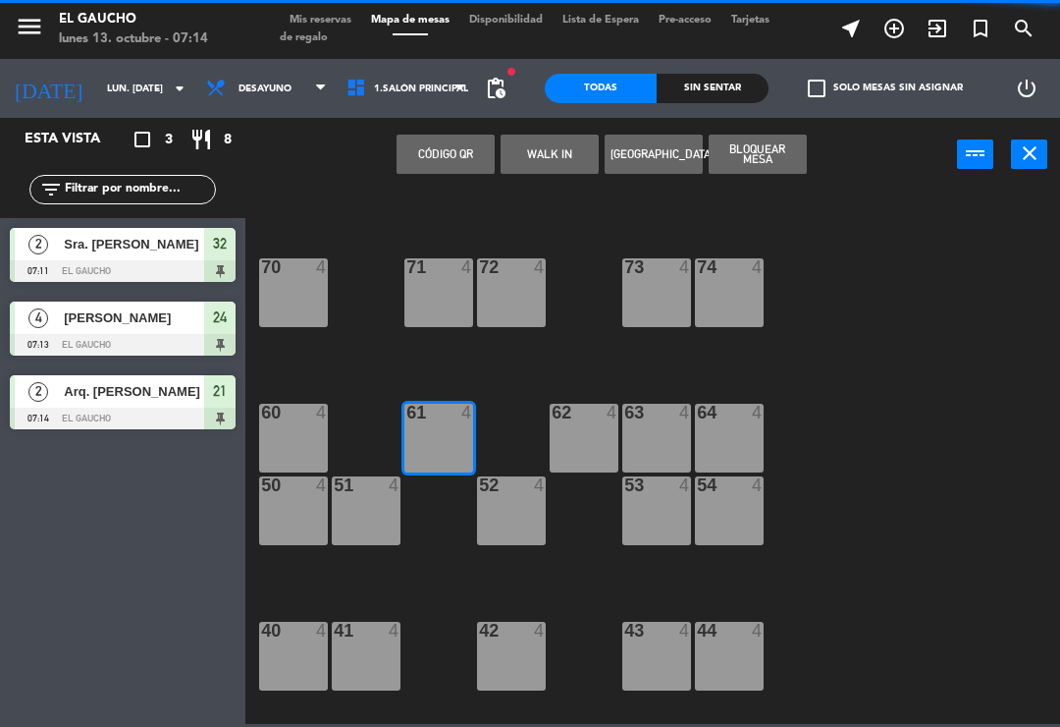
click at [553, 143] on button "WALK IN" at bounding box center [550, 154] width 98 height 39
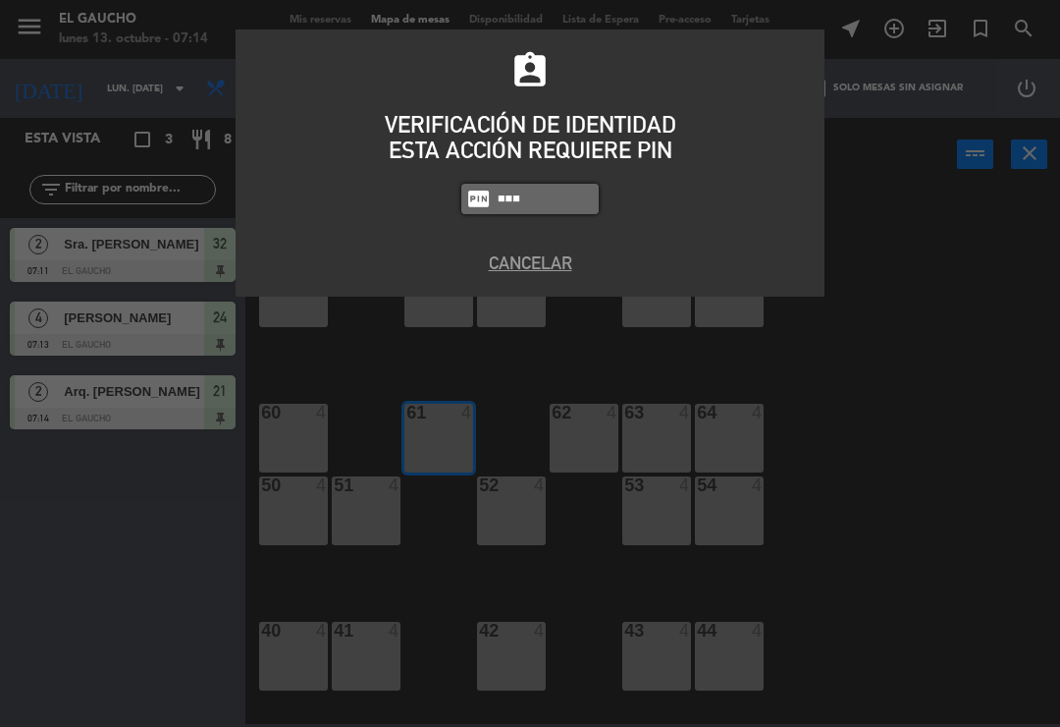
type input "0009"
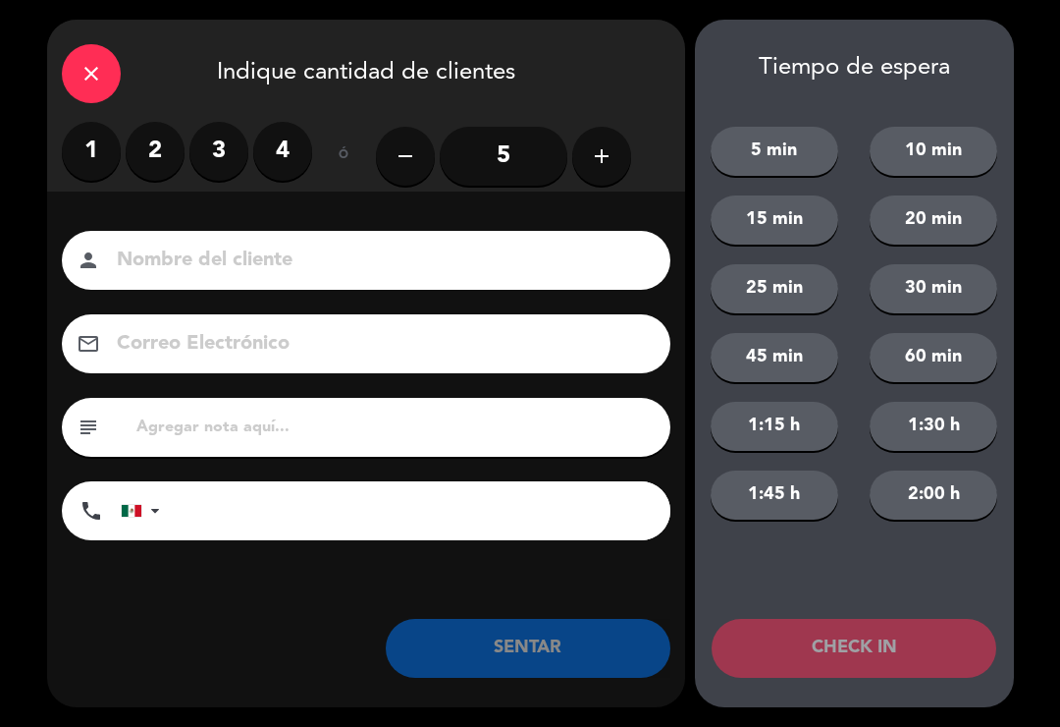
click at [152, 164] on label "2" at bounding box center [155, 151] width 59 height 59
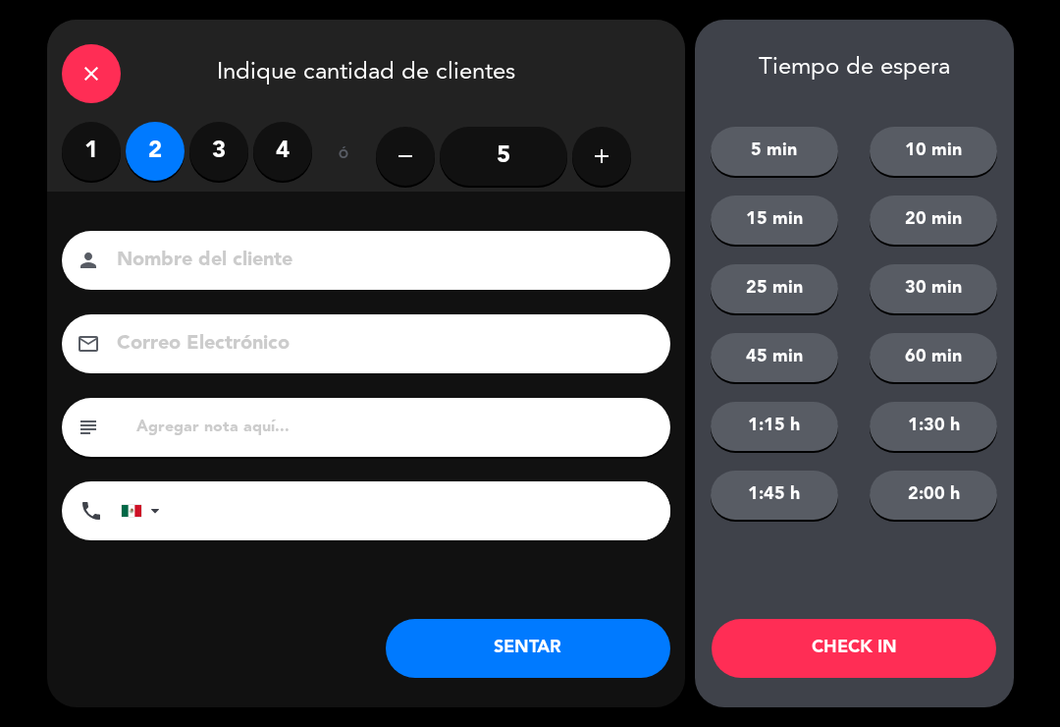
click at [485, 635] on button "SENTAR" at bounding box center [528, 648] width 285 height 59
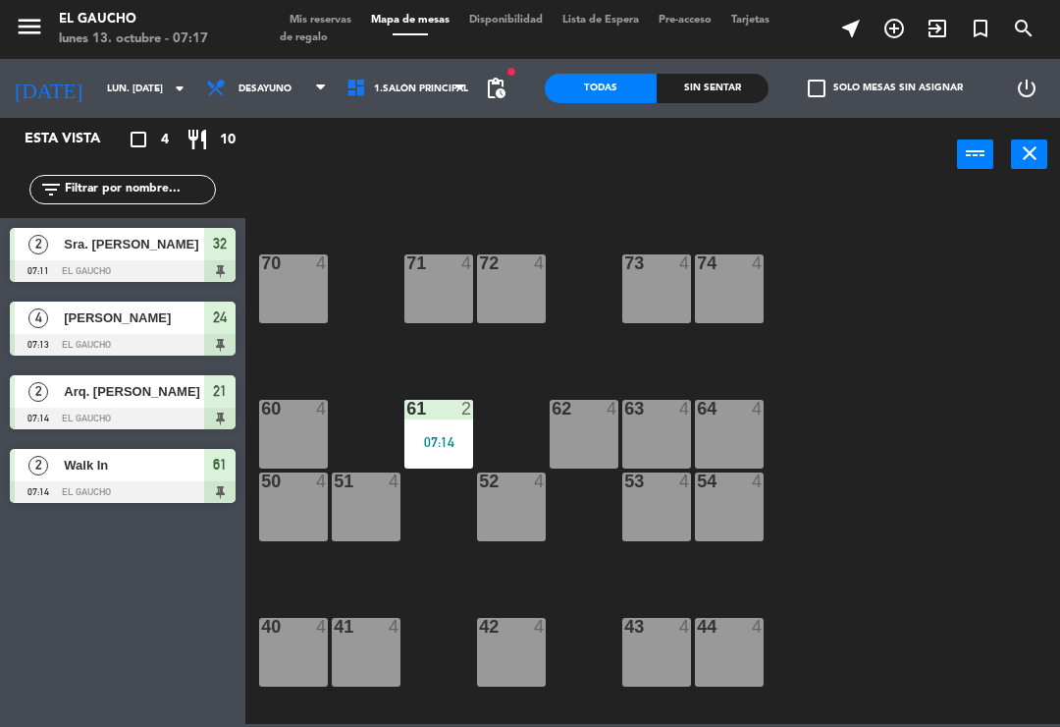
scroll to position [116, 0]
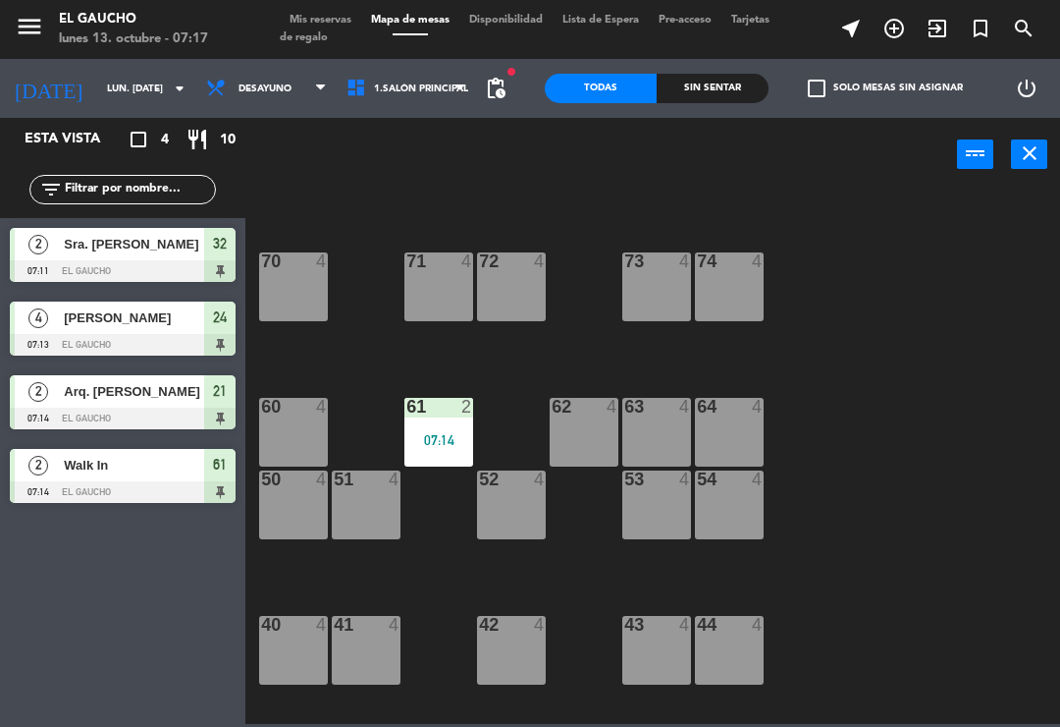
click at [744, 490] on div "54 4" at bounding box center [729, 480] width 69 height 20
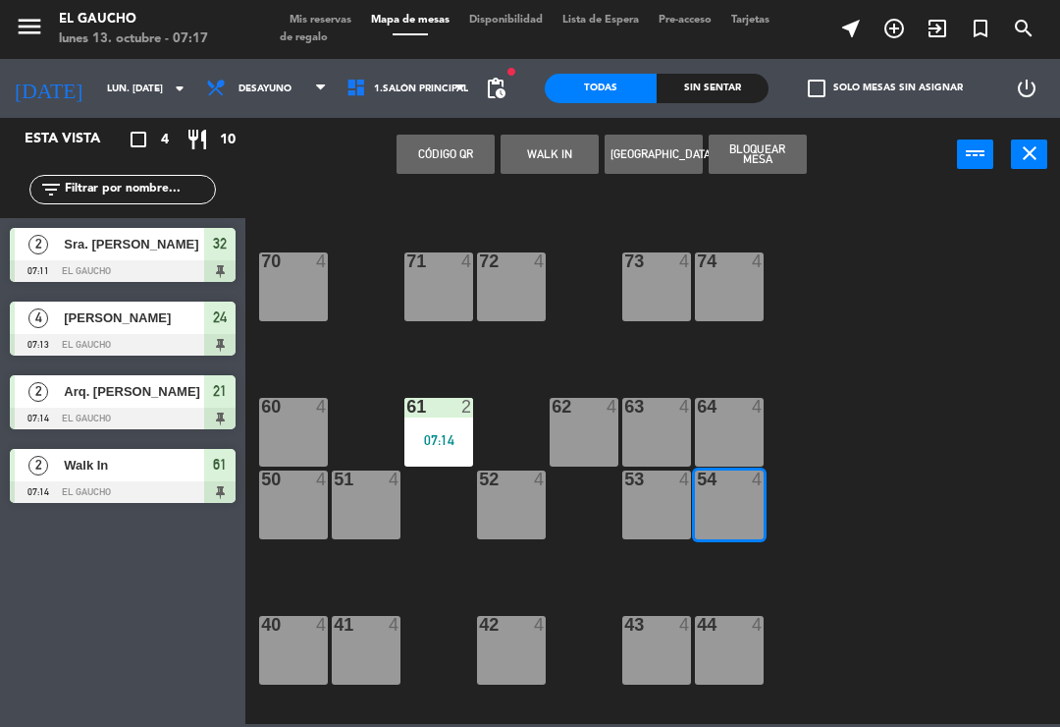
click at [552, 153] on button "WALK IN" at bounding box center [550, 154] width 98 height 39
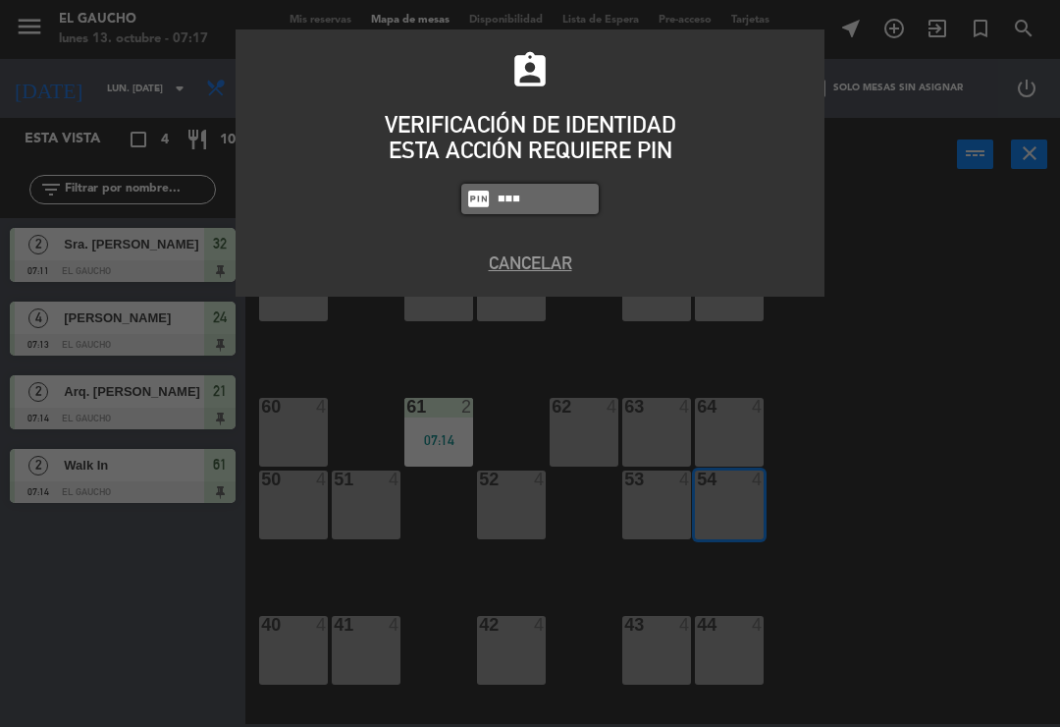
type input "0009"
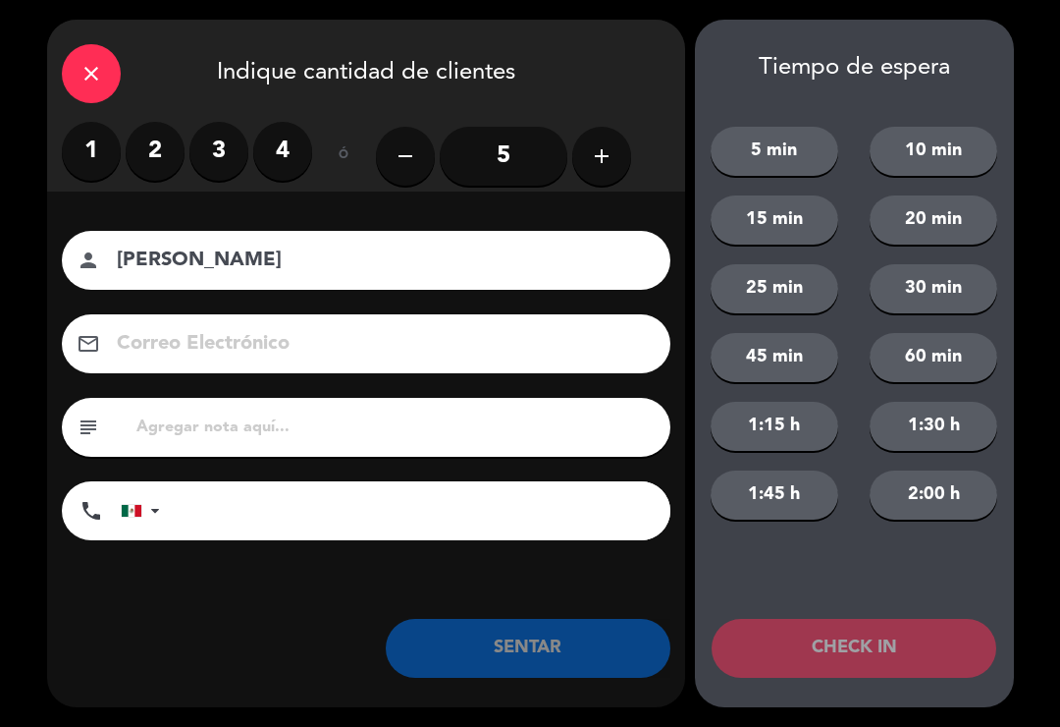
type input "[PERSON_NAME]"
click at [145, 151] on label "2" at bounding box center [155, 151] width 59 height 59
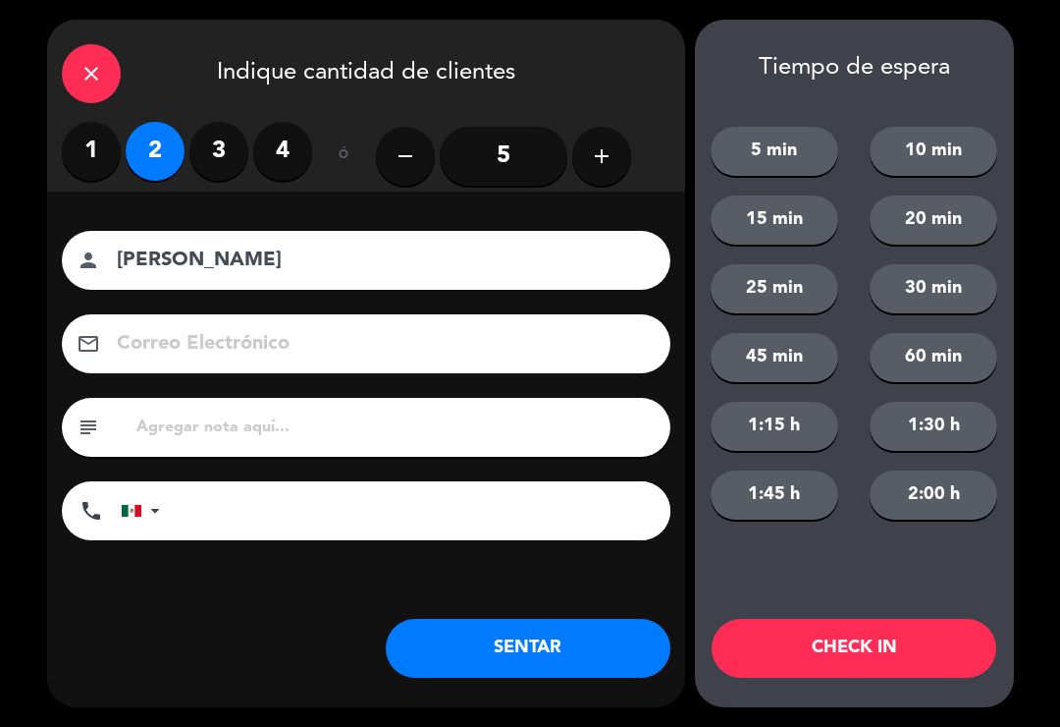
click at [95, 152] on label "1" at bounding box center [91, 151] width 59 height 59
click at [479, 645] on button "SENTAR" at bounding box center [528, 648] width 285 height 59
